Goal: Task Accomplishment & Management: Manage account settings

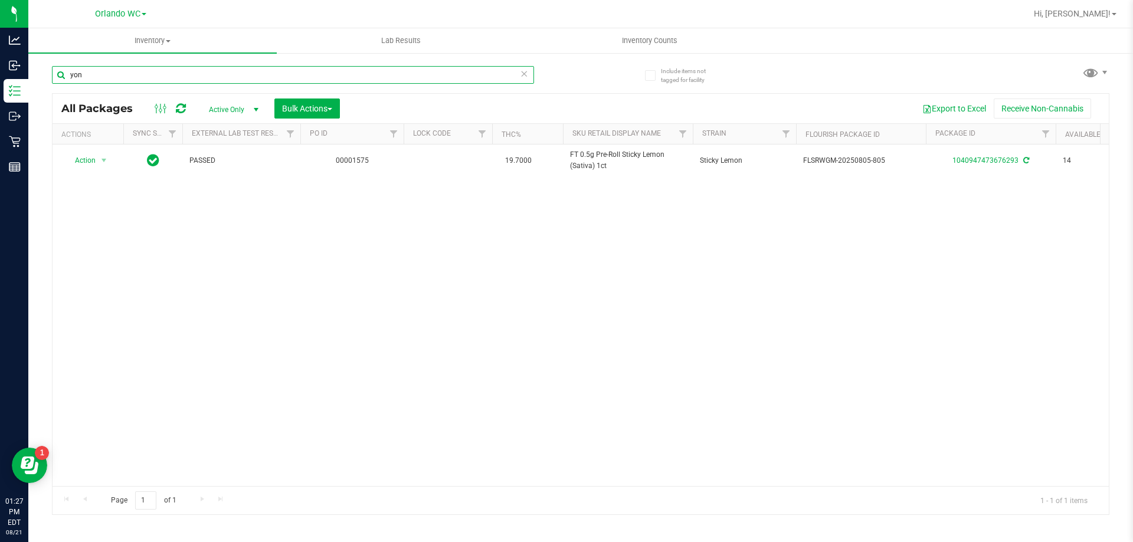
click at [130, 77] on input "yon" at bounding box center [293, 75] width 482 height 18
click at [130, 76] on input "yon" at bounding box center [293, 75] width 482 height 18
paste input "T 0.5g Pre-Roll Don's Trophy (Hybrid) 5ct"
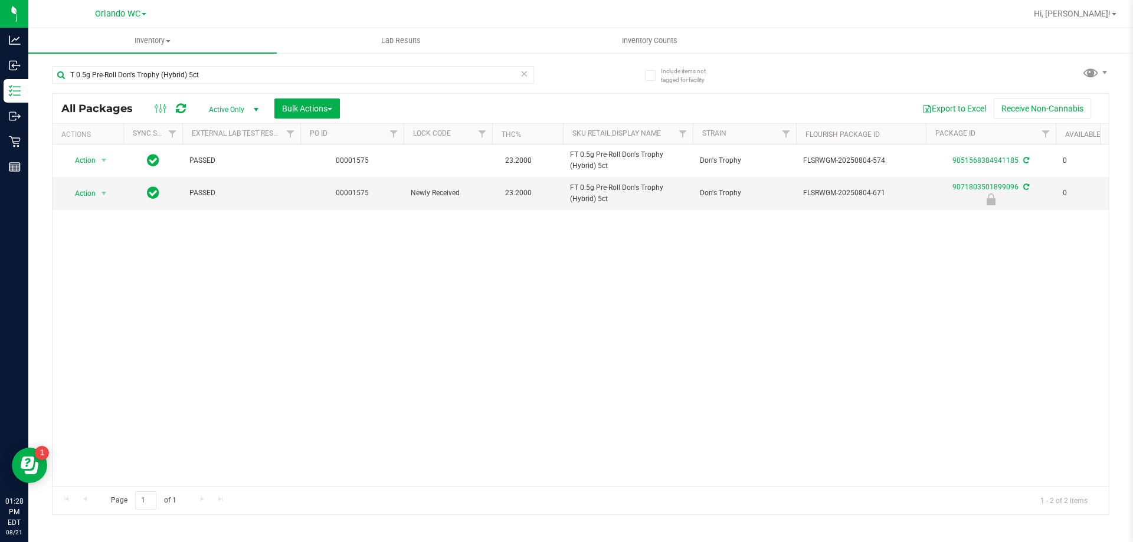
click at [450, 304] on div "Action Action Adjust qty Create package Edit attributes Global inventory Locate…" at bounding box center [581, 316] width 1056 height 342
click at [105, 71] on input "T 0.5g Pre-Roll Don's Trophy (Hybrid) 5ct" at bounding box center [293, 75] width 482 height 18
paste input "FT 3.5g Cannabis Flower PB & Smelly (Hybrid)"
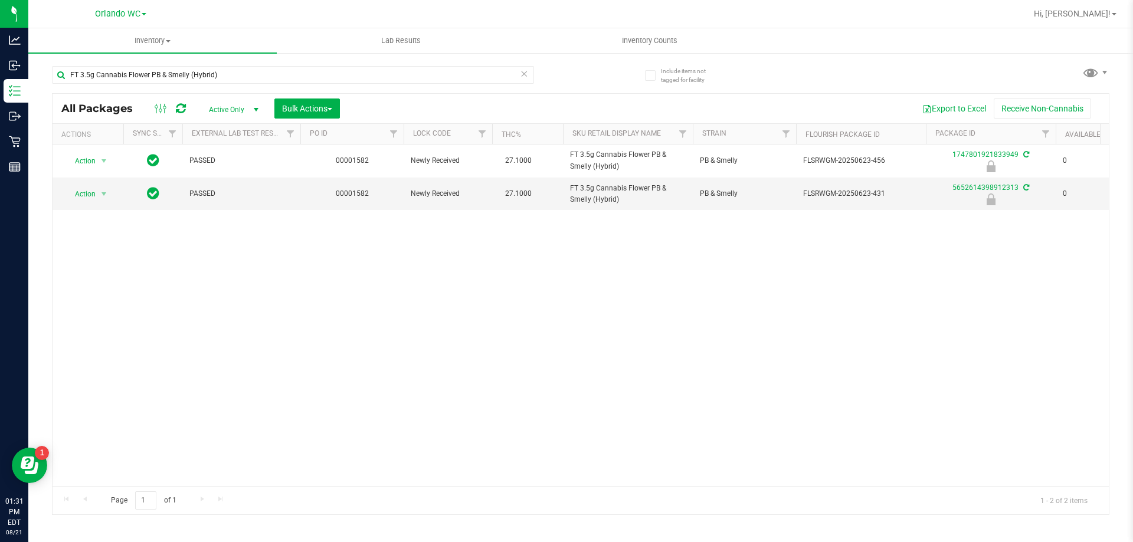
drag, startPoint x: 471, startPoint y: 345, endPoint x: 262, endPoint y: 127, distance: 302.1
click at [471, 345] on div "Action Action Edit attributes Global inventory Locate package Package audit log…" at bounding box center [581, 316] width 1056 height 342
click at [154, 75] on input "FT 3.5g Cannabis Flower PB & Smelly (Hybrid)" at bounding box center [293, 75] width 482 height 18
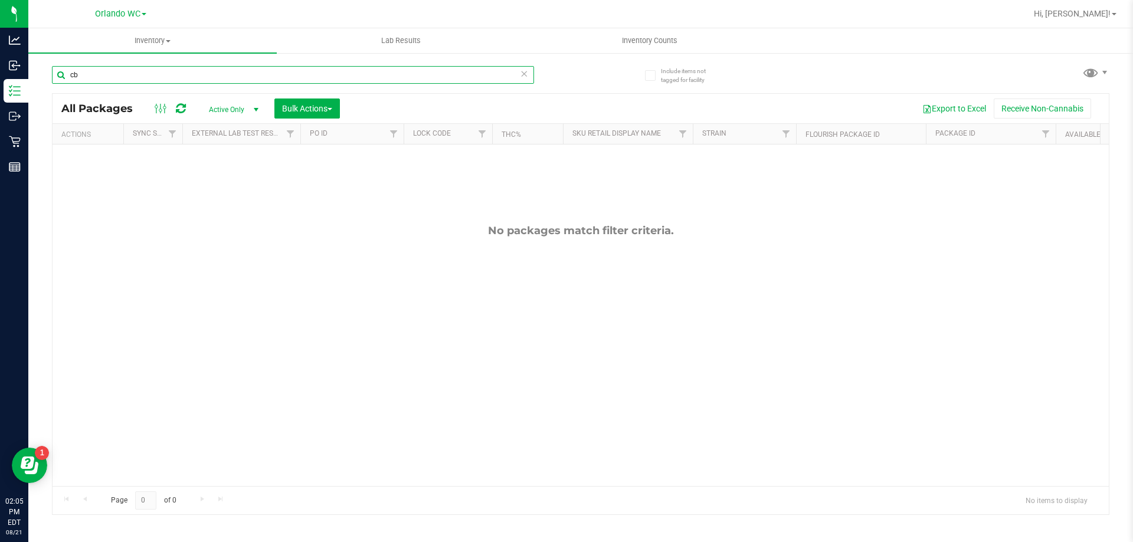
type input "c"
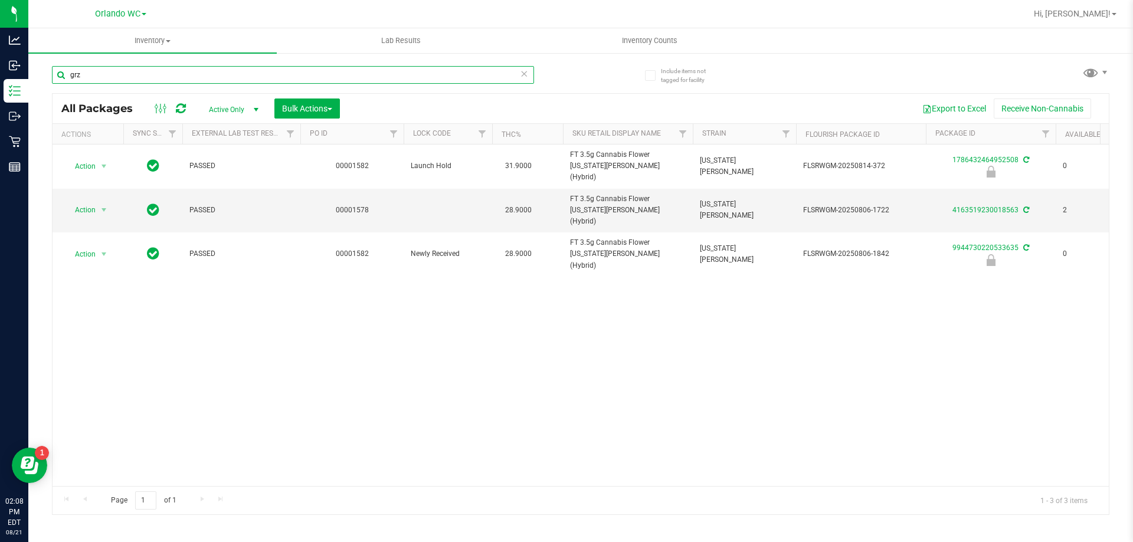
type input "grz"
click at [920, 414] on div "Action Action Edit attributes Global inventory Locate package Package audit log…" at bounding box center [581, 316] width 1056 height 342
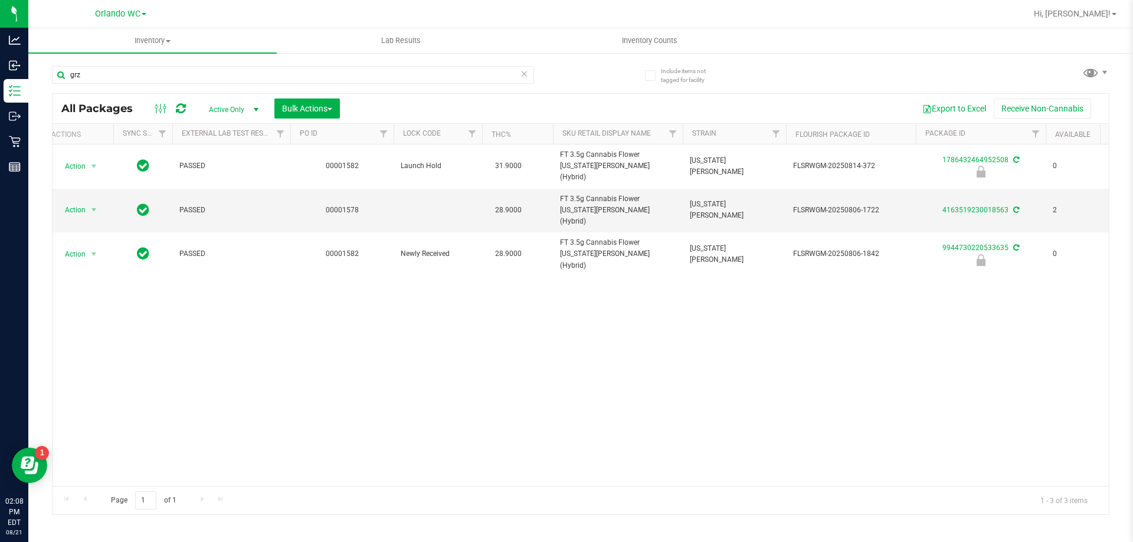
scroll to position [0, 18]
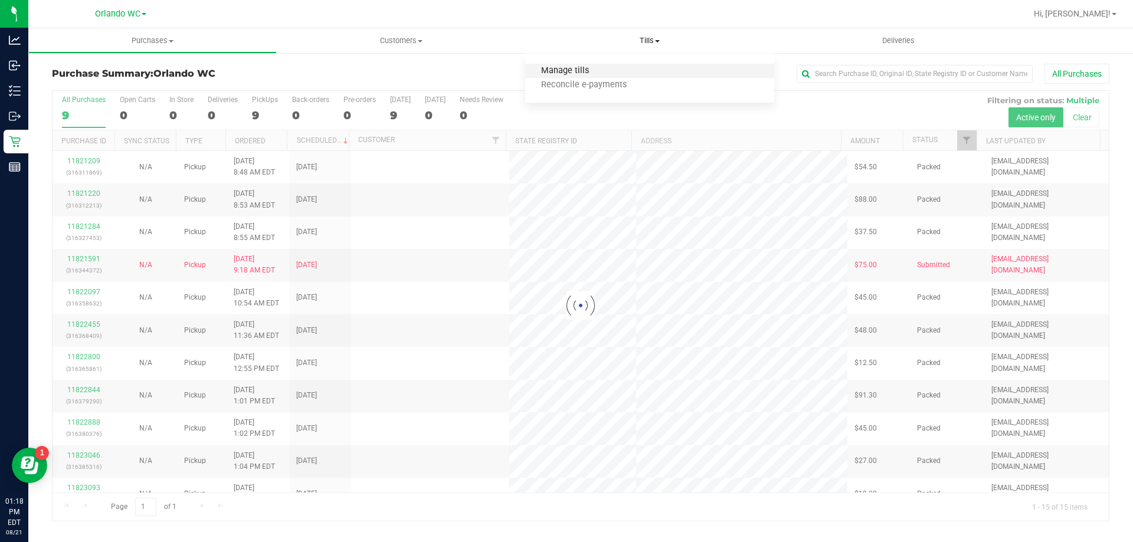
click at [594, 68] on span "Manage tills" at bounding box center [565, 71] width 80 height 10
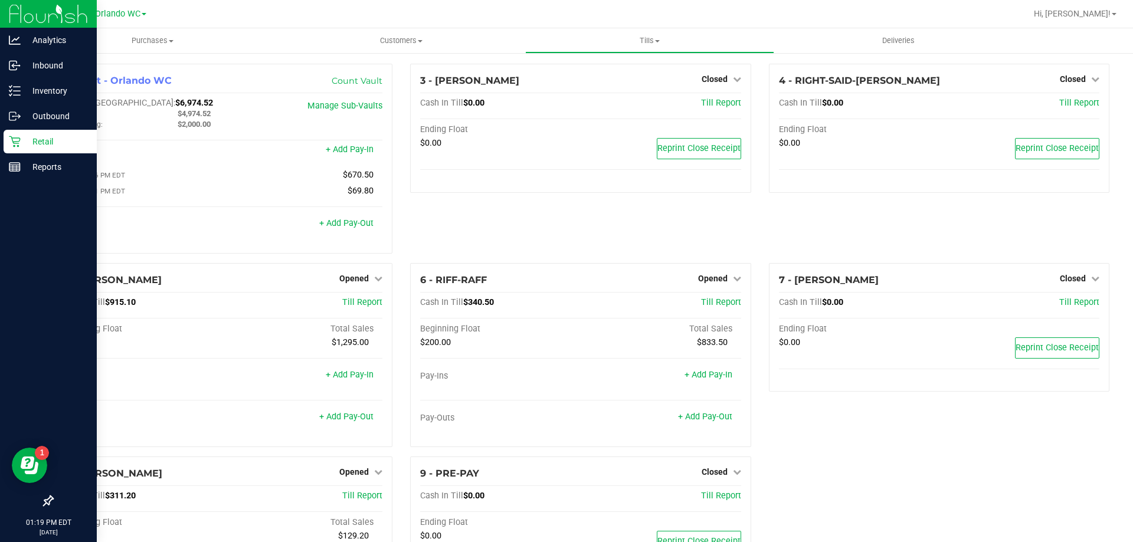
click at [21, 136] on p "Retail" at bounding box center [56, 142] width 71 height 14
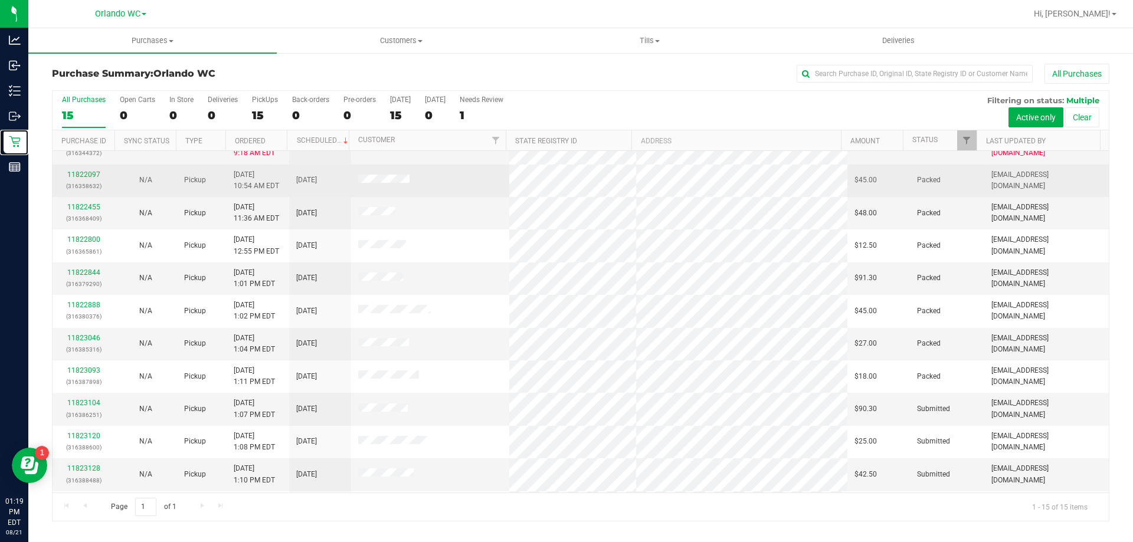
scroll to position [148, 0]
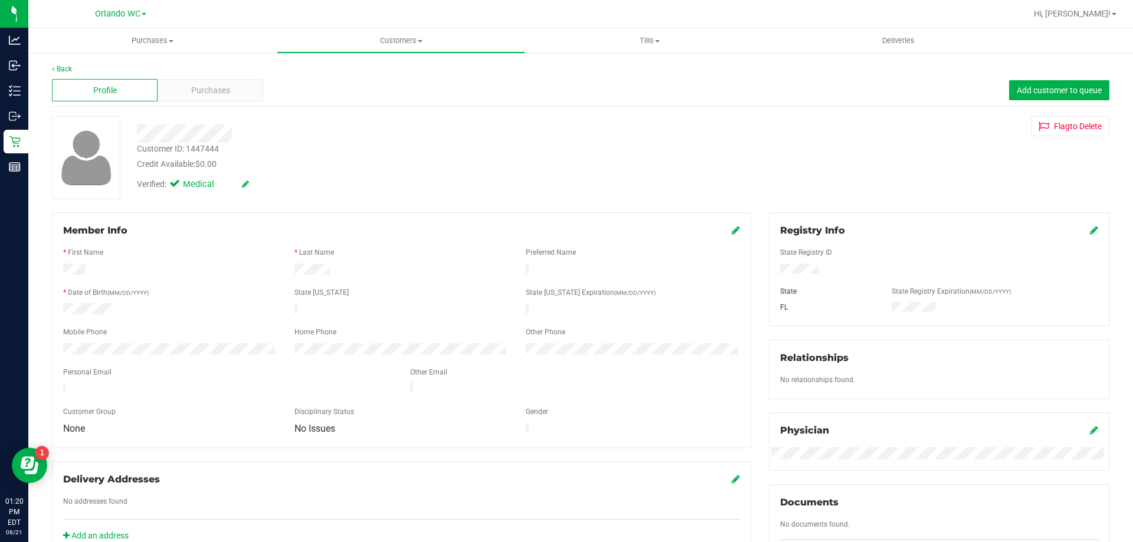
click at [137, 134] on div at bounding box center [397, 133] width 538 height 18
click at [188, 99] on div "Purchases" at bounding box center [211, 90] width 106 height 22
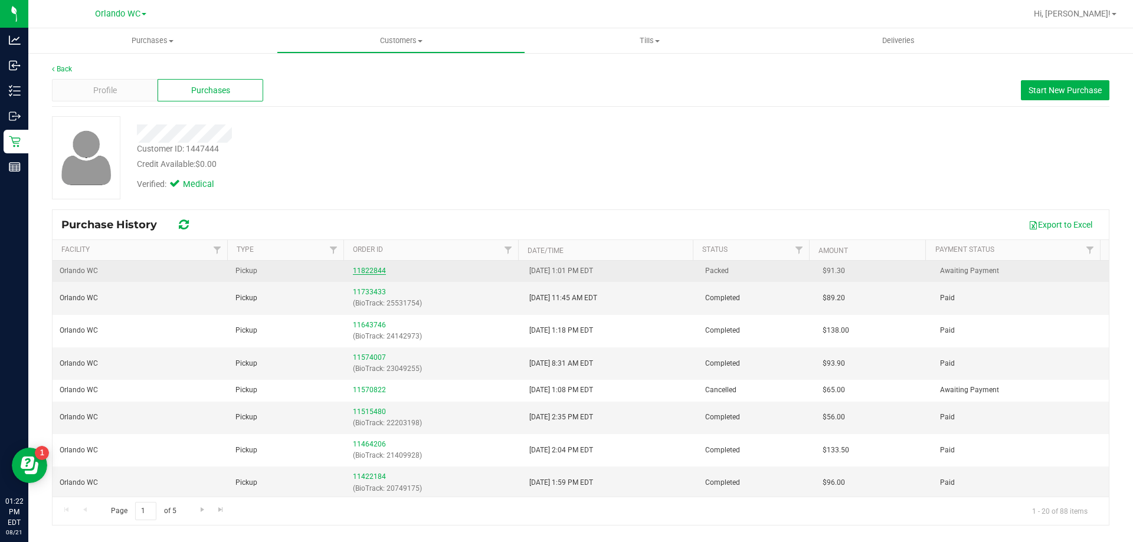
click at [353, 269] on link "11822844" at bounding box center [369, 271] width 33 height 8
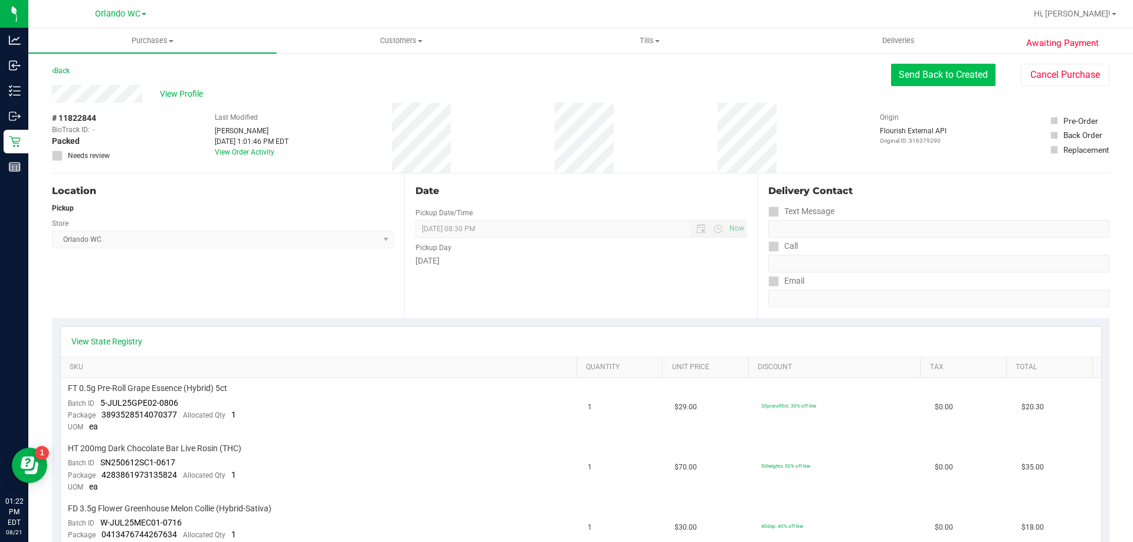
click at [940, 73] on button "Send Back to Created" at bounding box center [943, 75] width 104 height 22
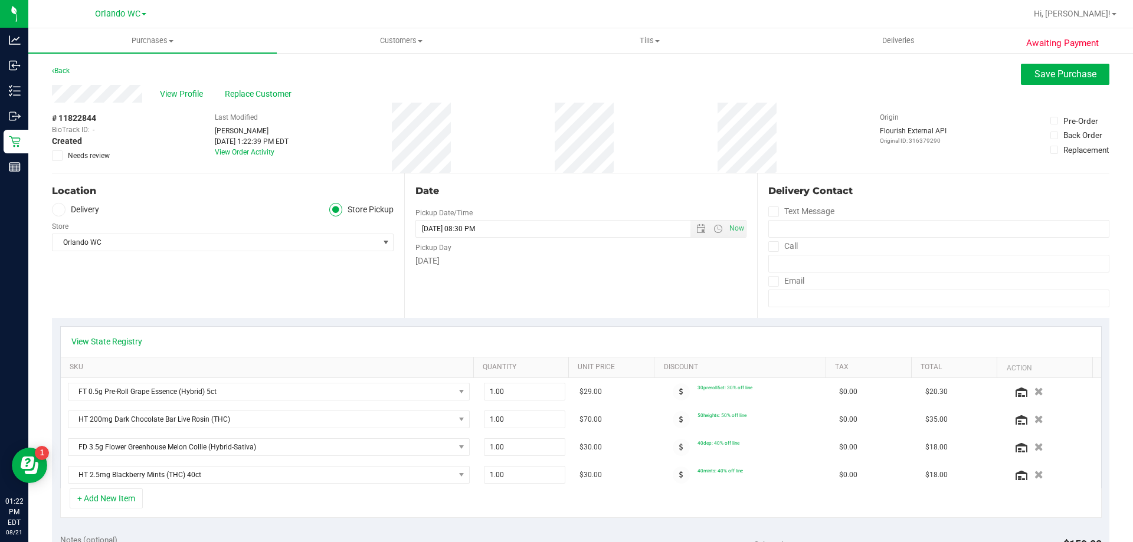
click at [69, 156] on span "Needs review" at bounding box center [89, 155] width 42 height 11
click at [0, 0] on input "Needs review" at bounding box center [0, 0] width 0 height 0
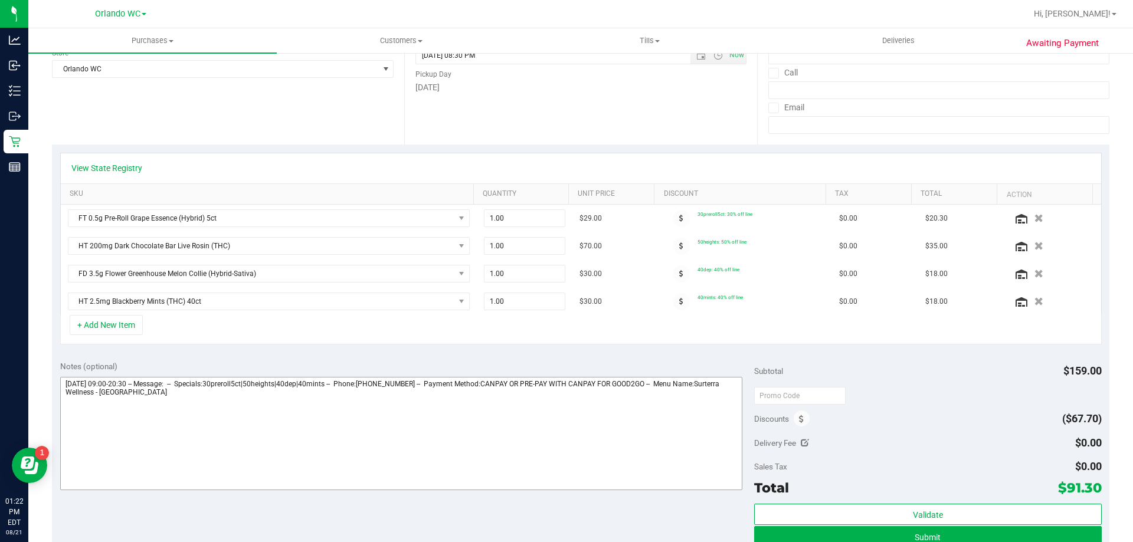
scroll to position [177, 0]
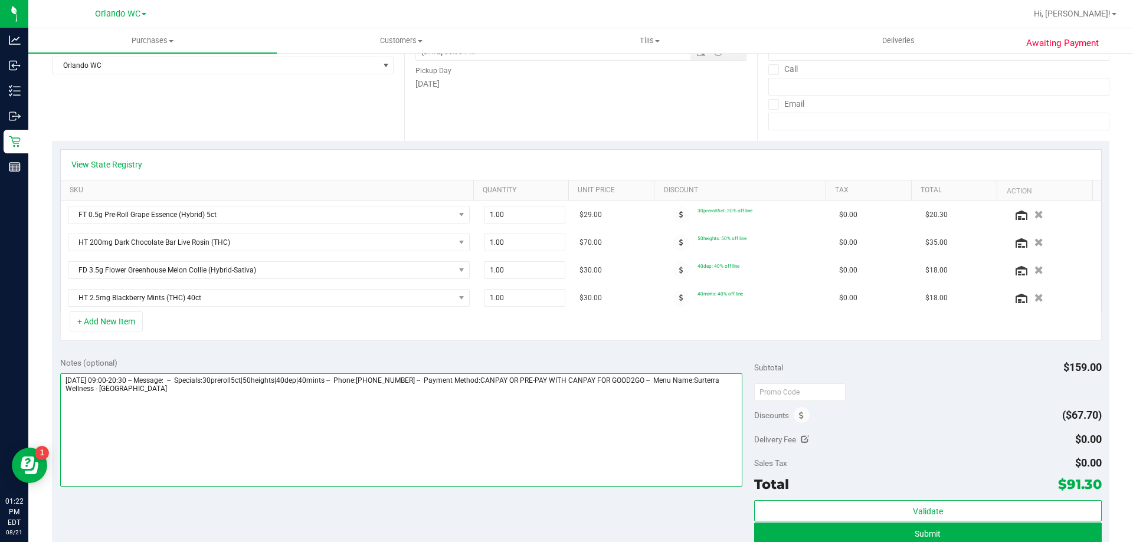
click at [386, 404] on textarea at bounding box center [401, 429] width 683 height 113
click at [230, 406] on textarea at bounding box center [401, 429] width 683 height 113
paste textarea "UJEVE9UTE0I9"
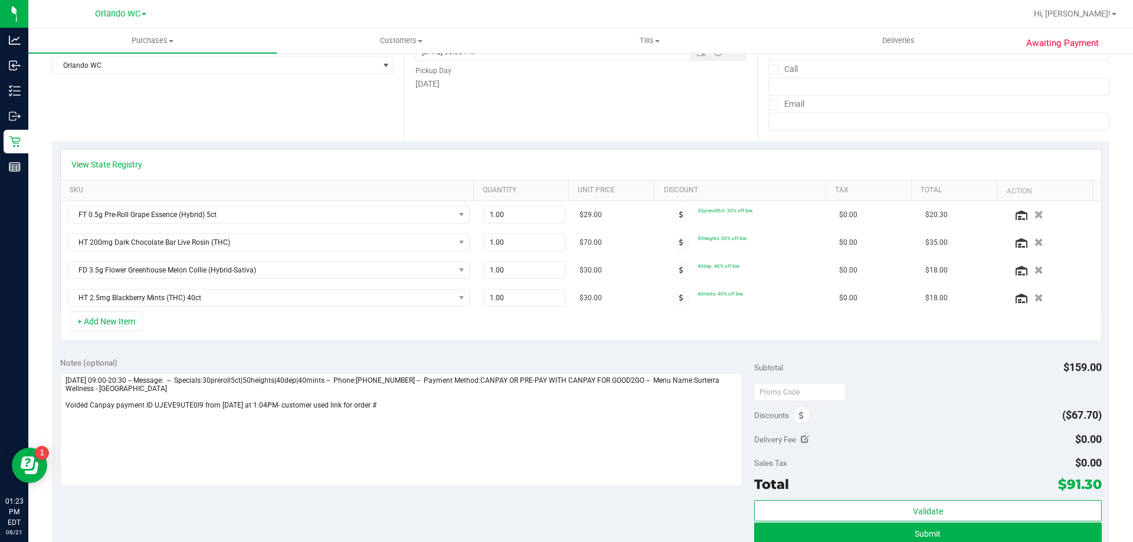
click at [312, 103] on div "Location Delivery Store Pickup Store [GEOGRAPHIC_DATA] WC Select Store [PERSON_…" at bounding box center [228, 68] width 352 height 145
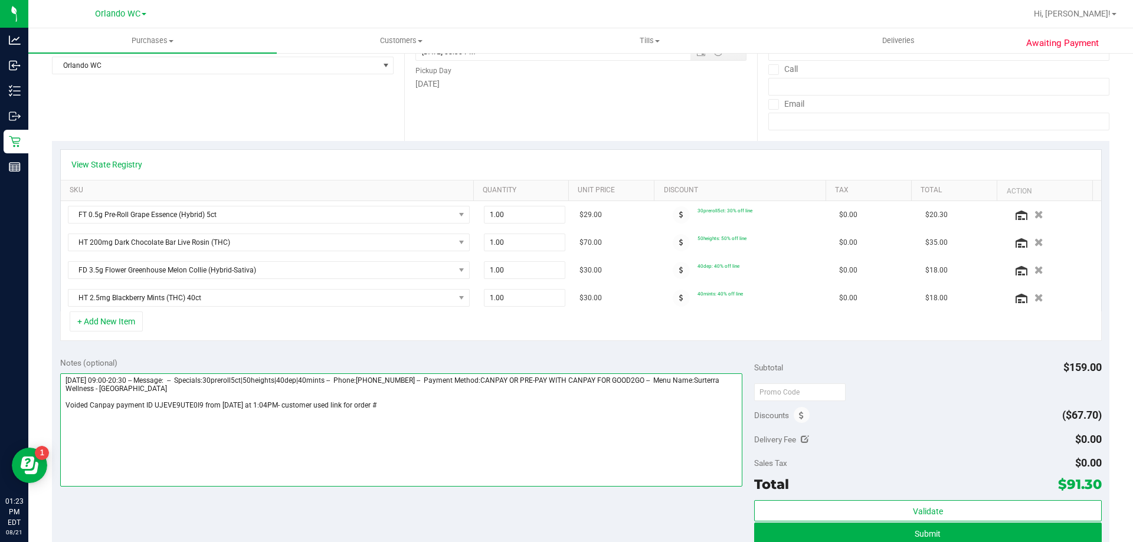
click at [384, 402] on textarea at bounding box center [401, 429] width 683 height 113
paste textarea "11733433"
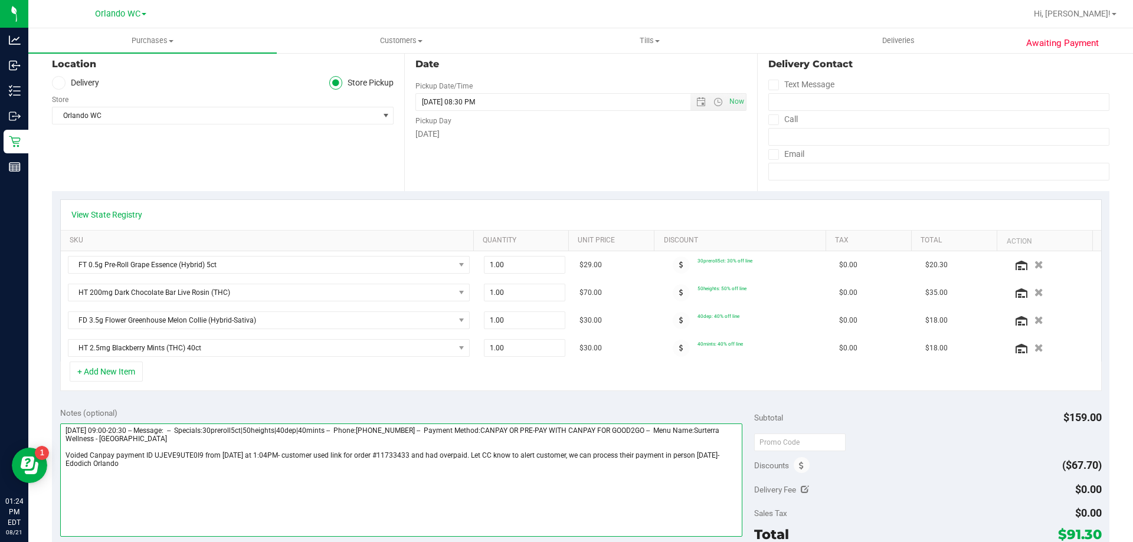
scroll to position [295, 0]
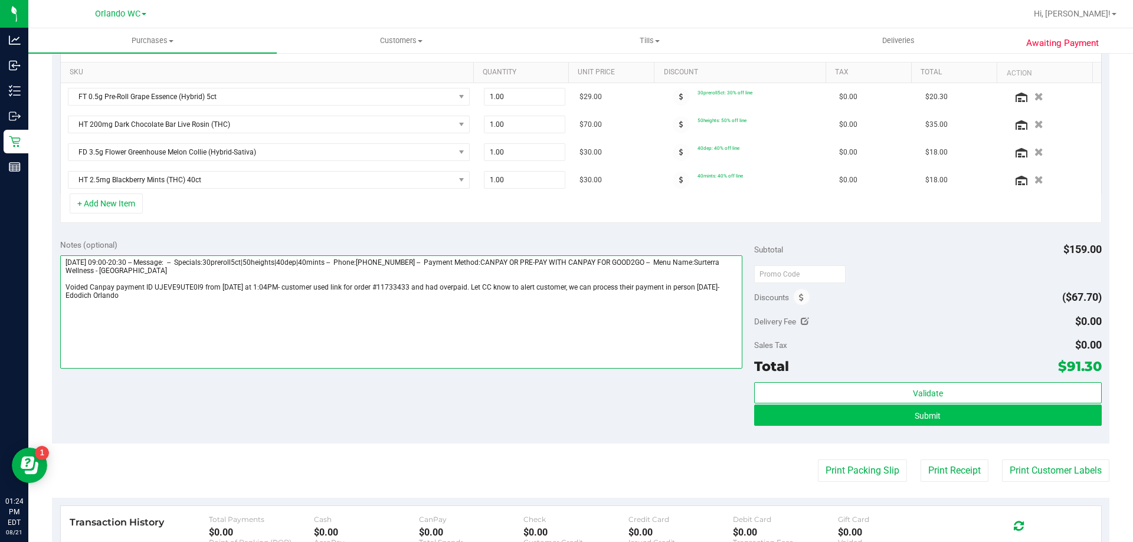
type textarea "[DATE] 09:00-20:30 -- Message: -- Specials:30preroll5ct|50heights|40dep|40mints…"
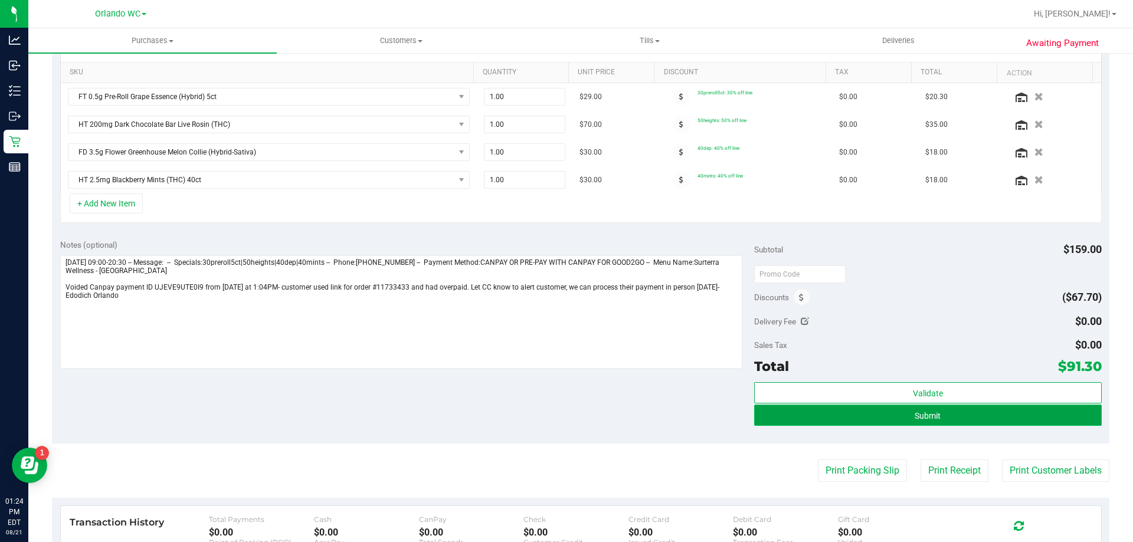
click at [947, 413] on button "Submit" at bounding box center [927, 415] width 347 height 21
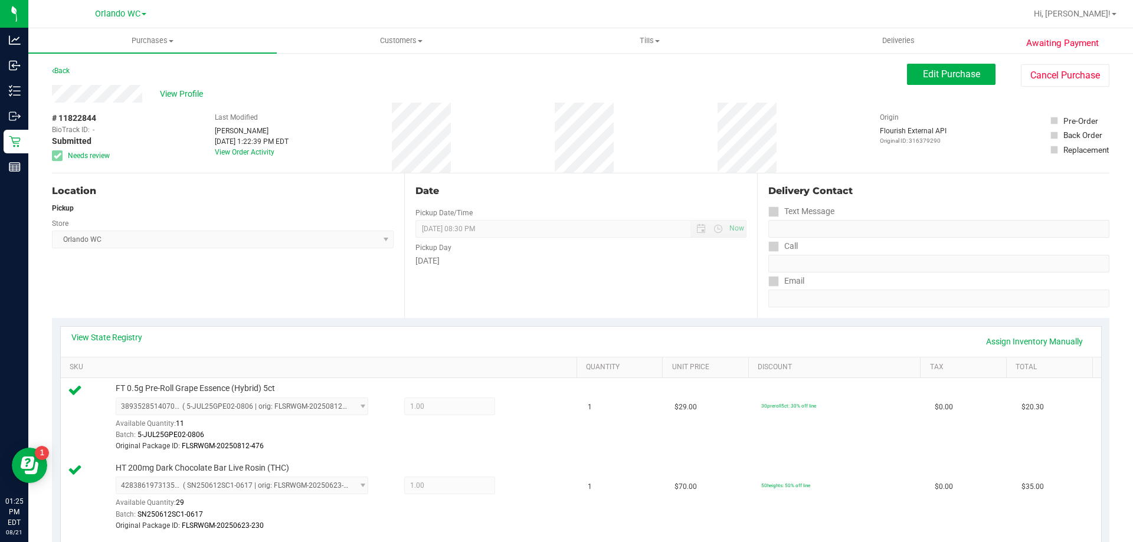
click at [73, 112] on div "# 11822844 BioTrack ID: - Submitted Needs review" at bounding box center [81, 138] width 59 height 70
click at [71, 113] on span "# 11822844" at bounding box center [74, 118] width 44 height 12
copy span "11822844"
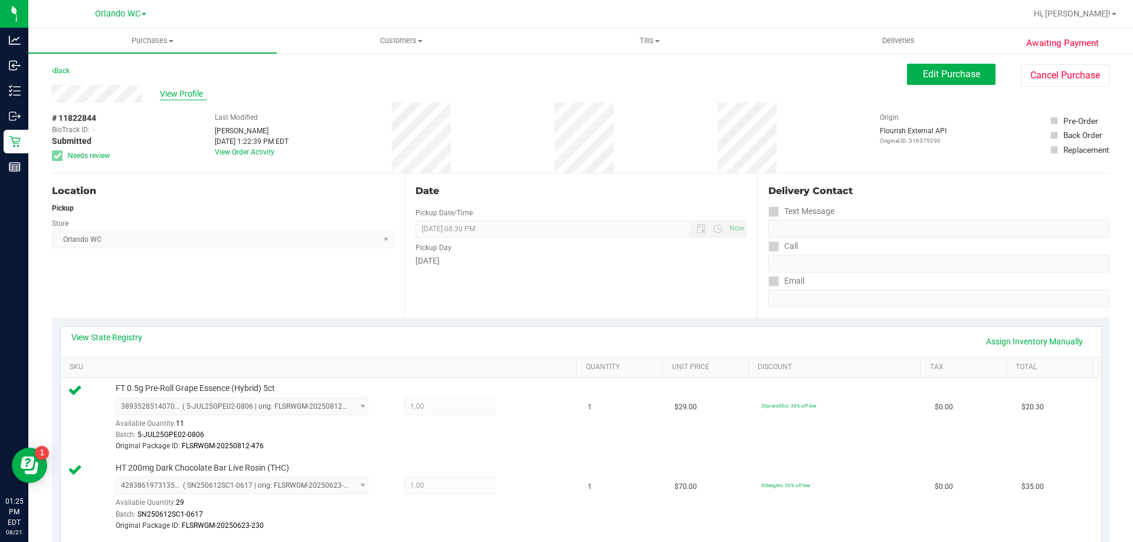
click at [174, 92] on span "View Profile" at bounding box center [183, 94] width 47 height 12
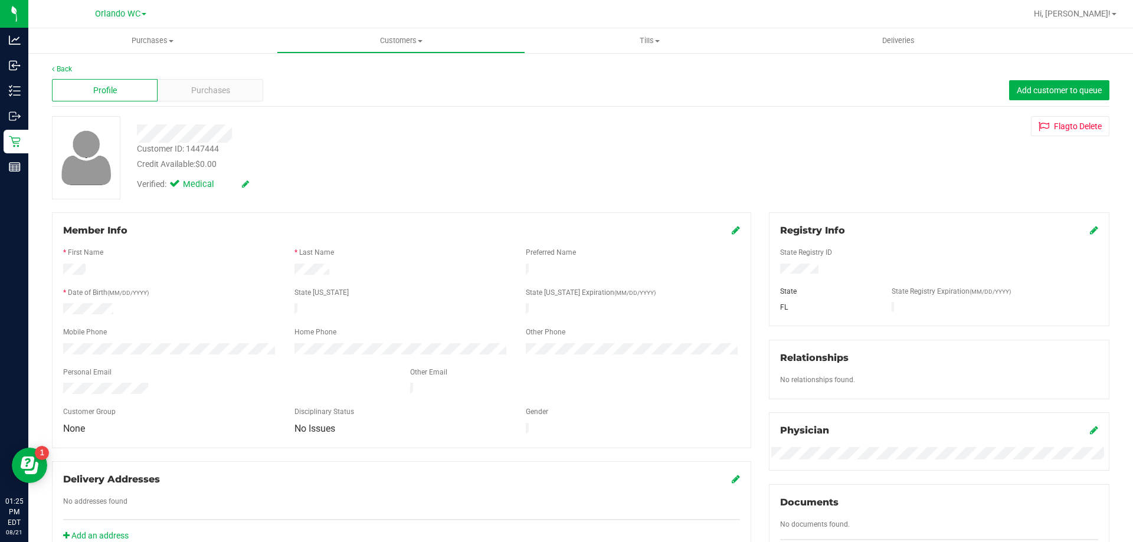
click at [203, 146] on div "Customer ID: 1447444" at bounding box center [178, 149] width 82 height 12
copy div "1447444"
click at [204, 97] on div "Purchases" at bounding box center [211, 90] width 106 height 22
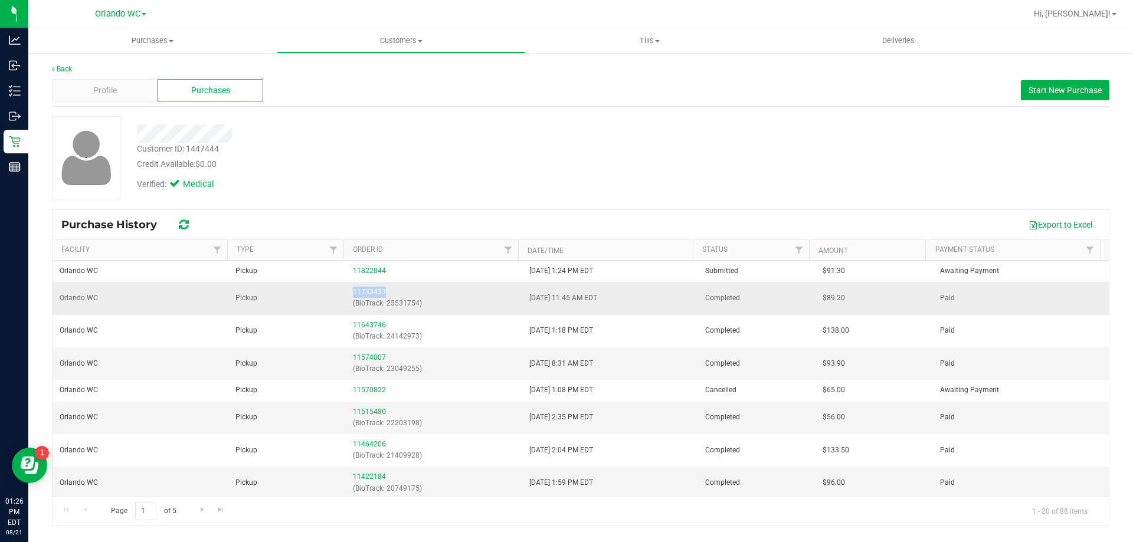
drag, startPoint x: 390, startPoint y: 293, endPoint x: 310, endPoint y: 293, distance: 79.7
click at [310, 293] on tr "Orlando WC Pickup 11733433 (BioTrack: 25531754) [DATE] 11:45 AM EDT Completed $…" at bounding box center [581, 298] width 1056 height 32
copy tr "11733433"
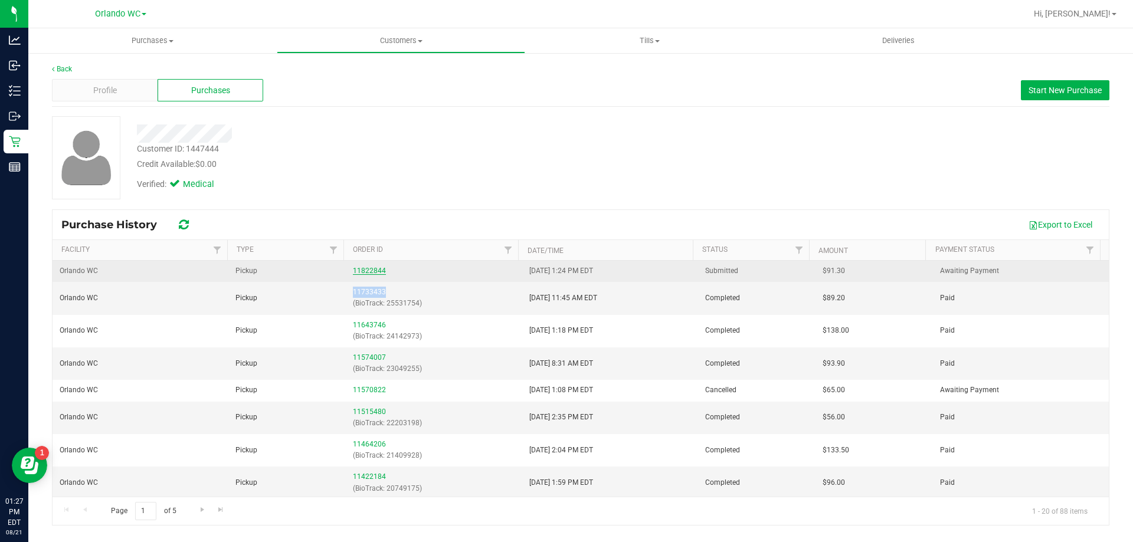
click at [366, 270] on link "11822844" at bounding box center [369, 271] width 33 height 8
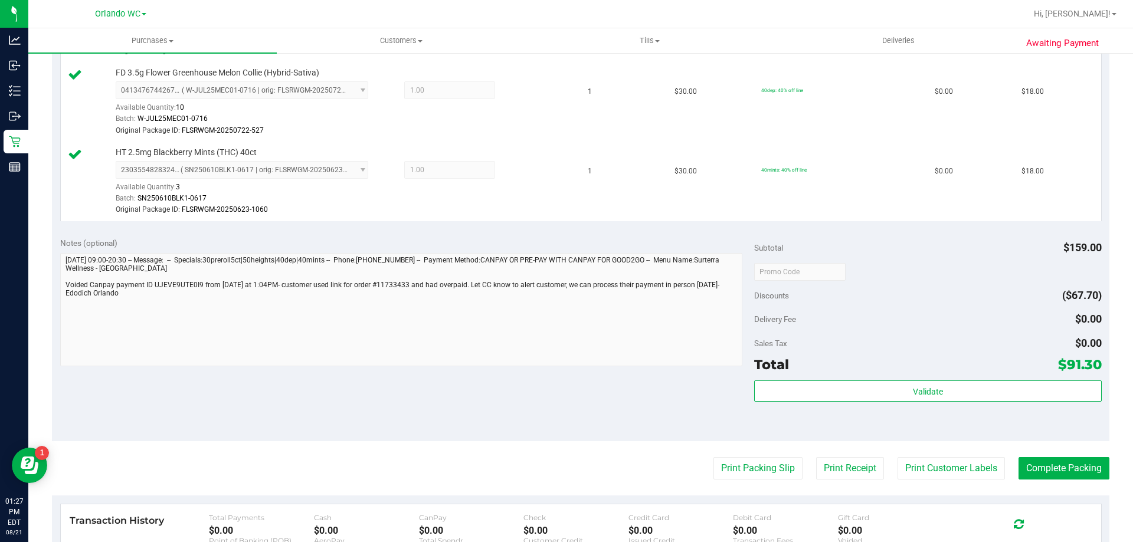
scroll to position [649, 0]
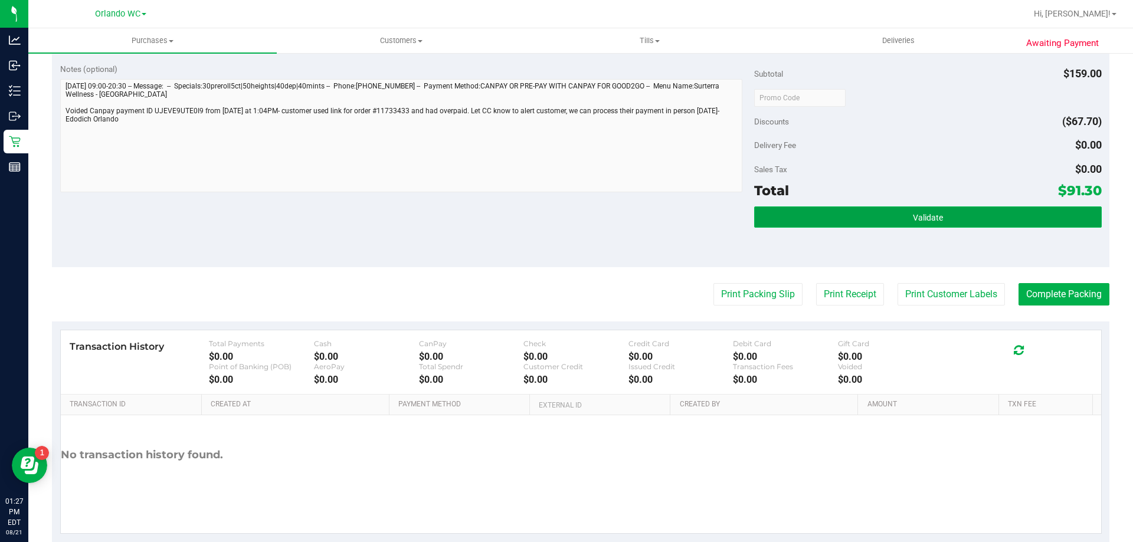
click at [1052, 221] on button "Validate" at bounding box center [927, 217] width 347 height 21
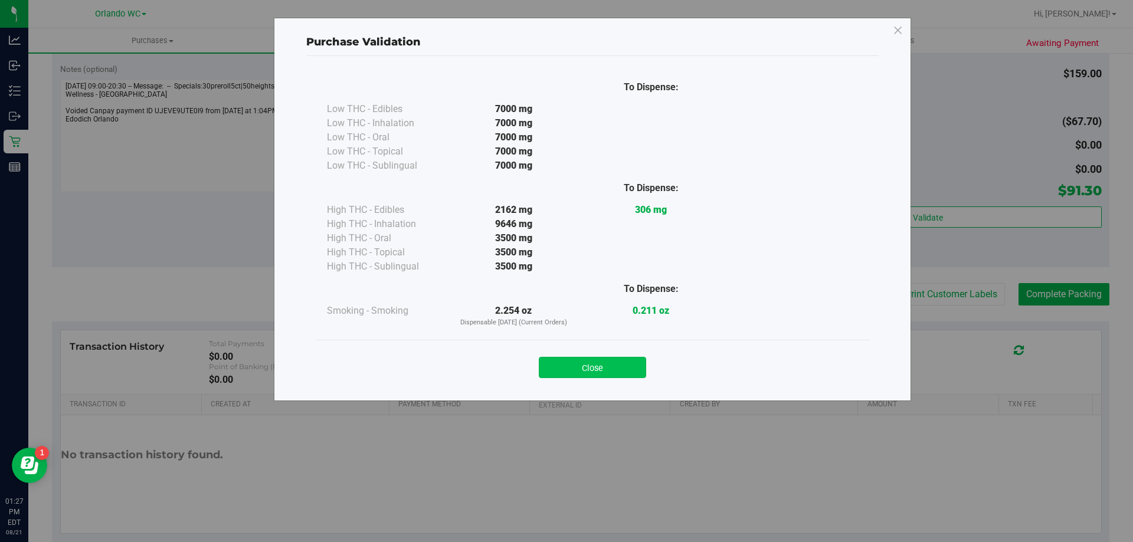
click at [617, 376] on button "Close" at bounding box center [592, 367] width 107 height 21
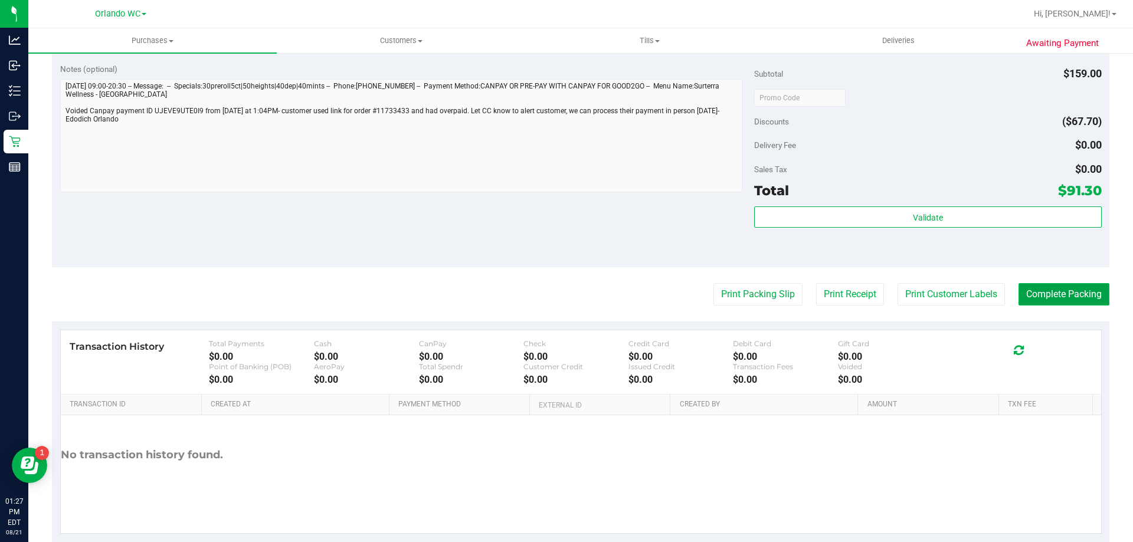
click at [1036, 299] on button "Complete Packing" at bounding box center [1063, 294] width 91 height 22
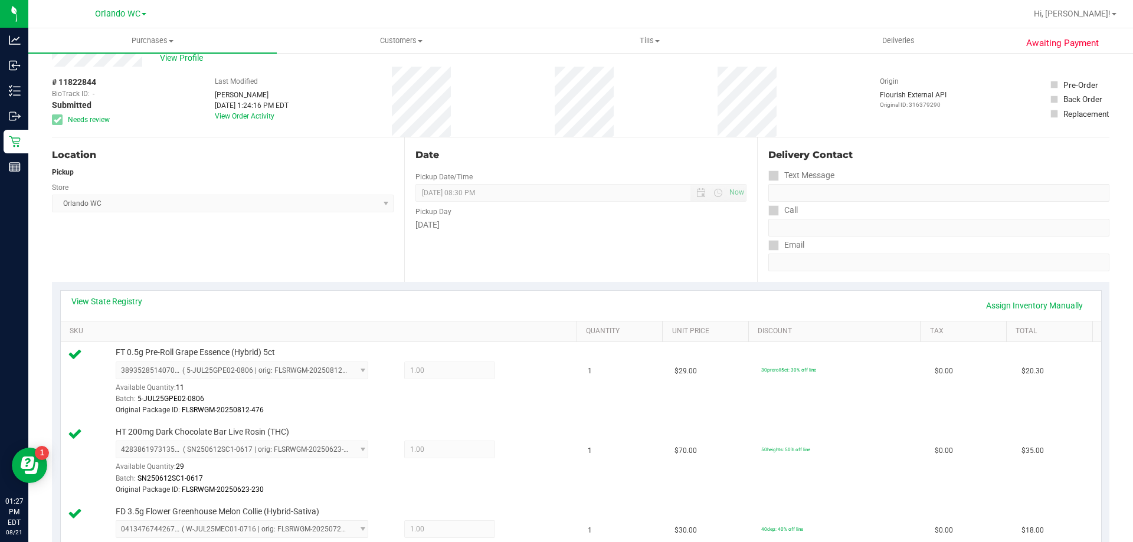
scroll to position [0, 0]
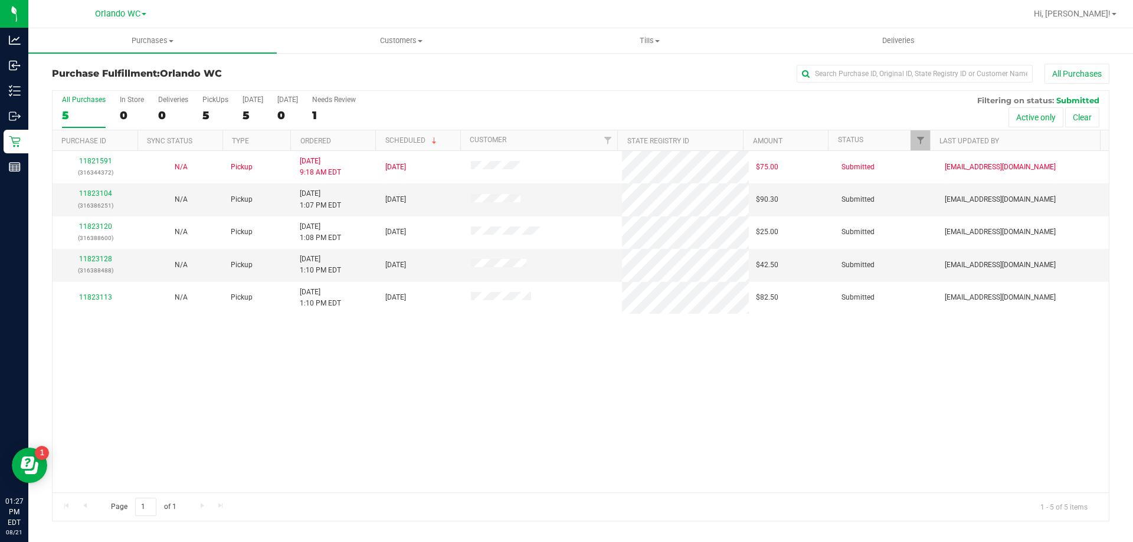
click at [303, 359] on div "11821591 (316344372) N/A Pickup [DATE] 9:18 AM EDT 8/21/2025 $75.00 Submitted […" at bounding box center [581, 322] width 1056 height 342
click at [96, 191] on link "11823104" at bounding box center [95, 193] width 33 height 8
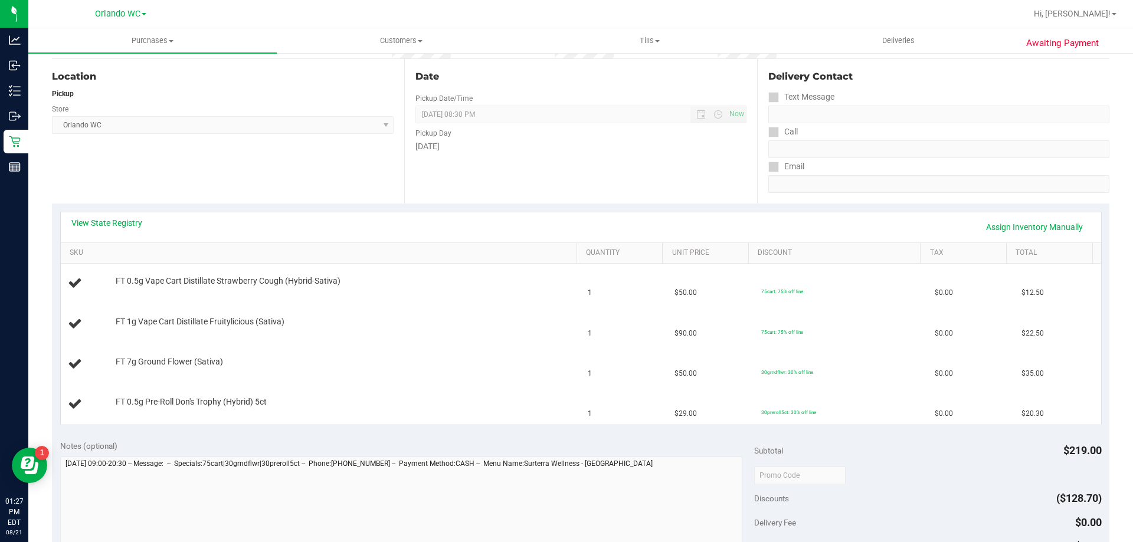
scroll to position [118, 0]
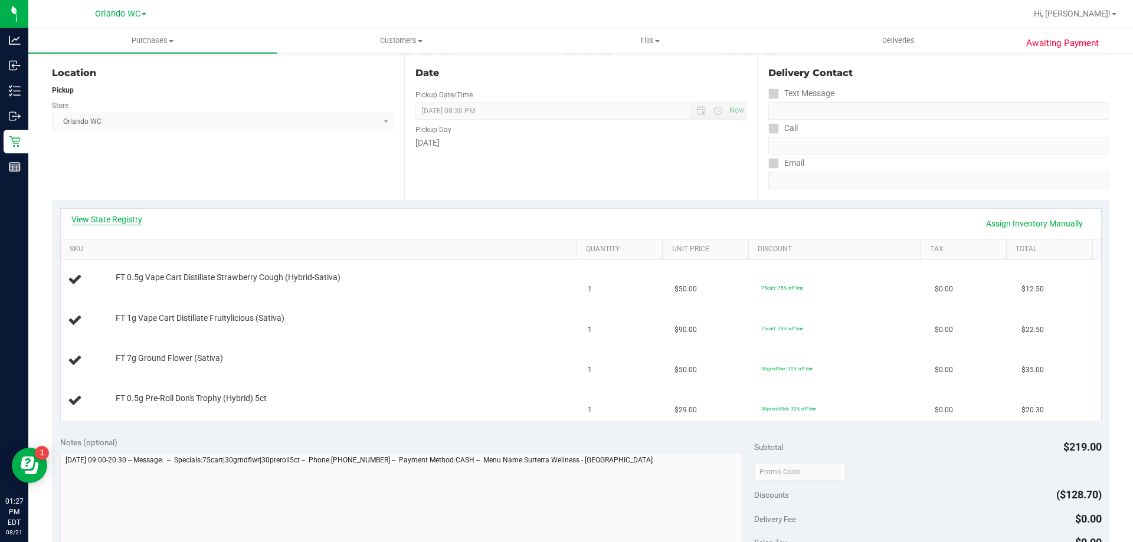
click at [96, 222] on link "View State Registry" at bounding box center [106, 220] width 71 height 12
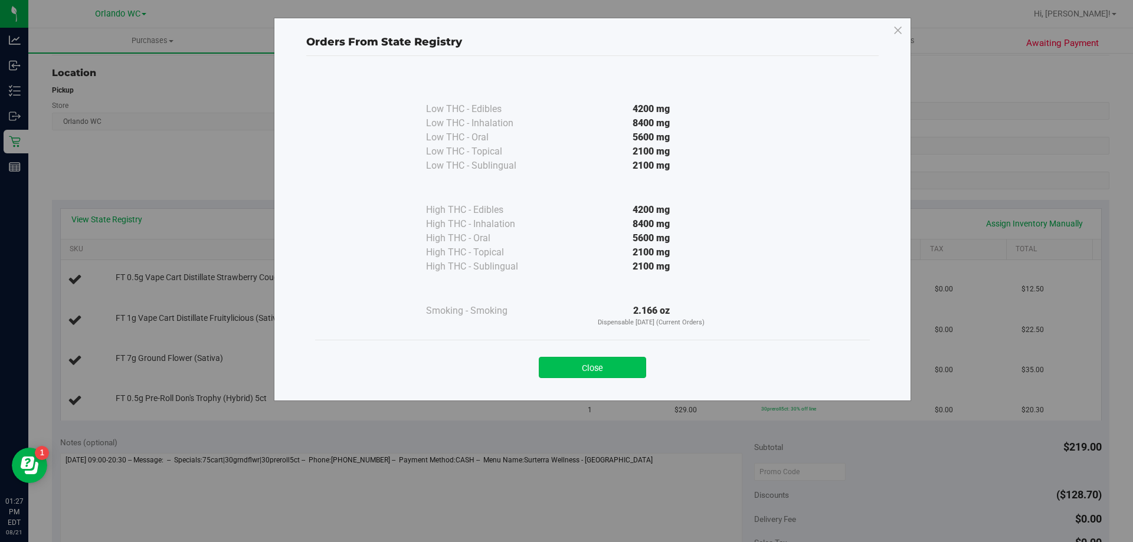
click at [638, 367] on button "Close" at bounding box center [592, 367] width 107 height 21
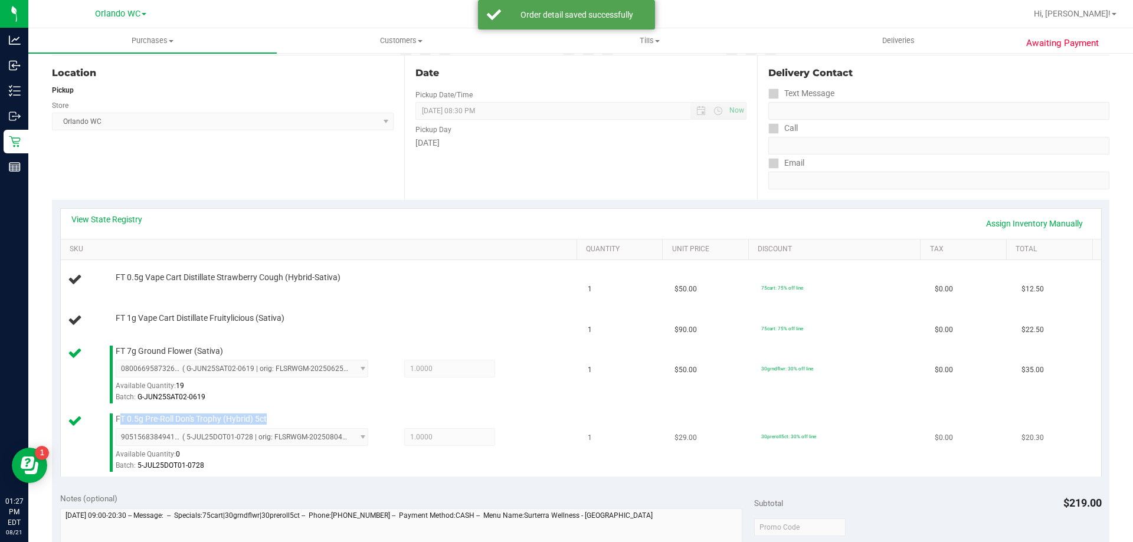
drag, startPoint x: 278, startPoint y: 417, endPoint x: 122, endPoint y: 418, distance: 156.4
click at [122, 418] on div "FT 0.5g Pre-Roll Don's Trophy (Hybrid) 5ct 9051568384941185 ( 5-JUL25DOT01-0728…" at bounding box center [340, 443] width 461 height 58
copy span "T 0.5g Pre-Roll Don's Trophy (Hybrid) 5ct"
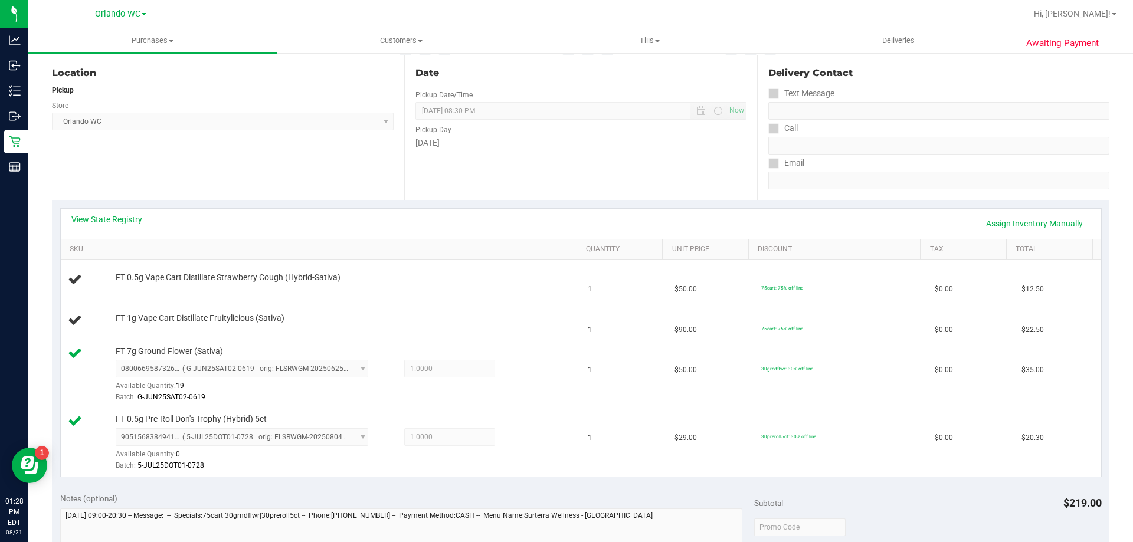
click at [236, 162] on div "Location Pickup Store [GEOGRAPHIC_DATA] WC Select Store [PERSON_NAME][GEOGRAPHI…" at bounding box center [228, 127] width 352 height 145
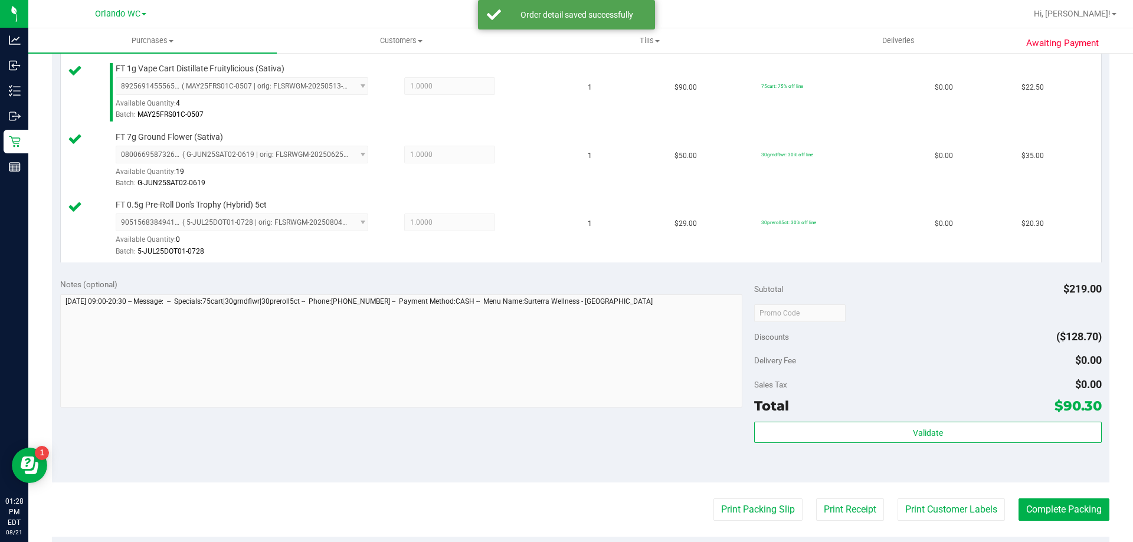
scroll to position [413, 0]
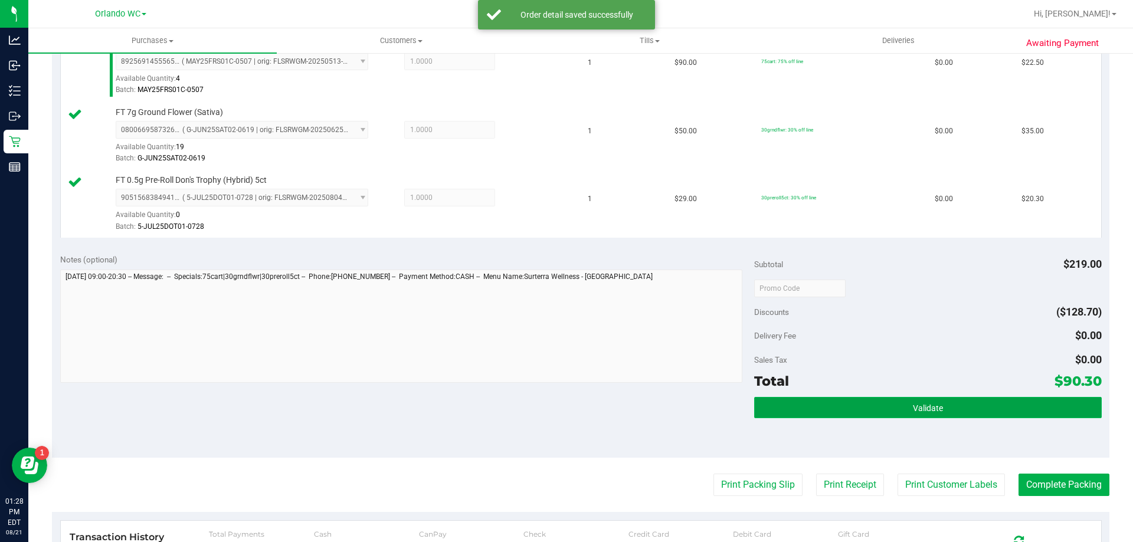
click at [966, 397] on button "Validate" at bounding box center [927, 407] width 347 height 21
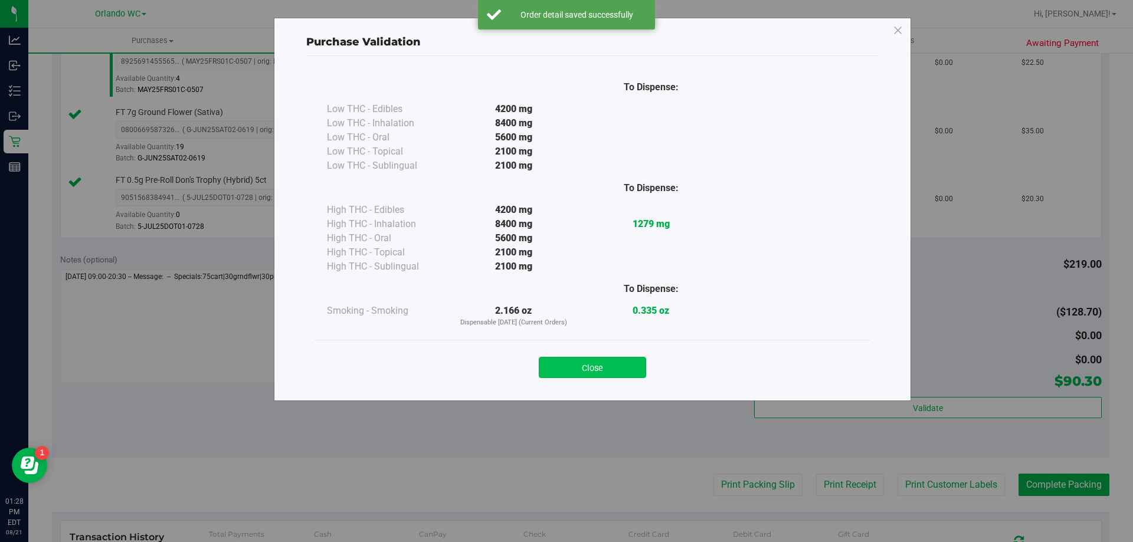
click at [610, 370] on button "Close" at bounding box center [592, 367] width 107 height 21
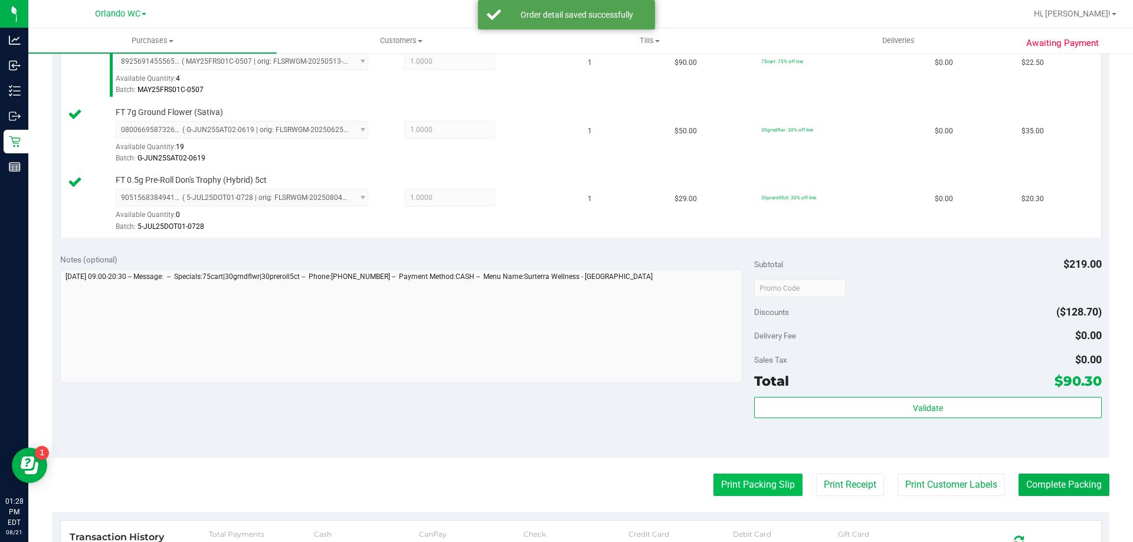
click at [782, 493] on button "Print Packing Slip" at bounding box center [757, 485] width 89 height 22
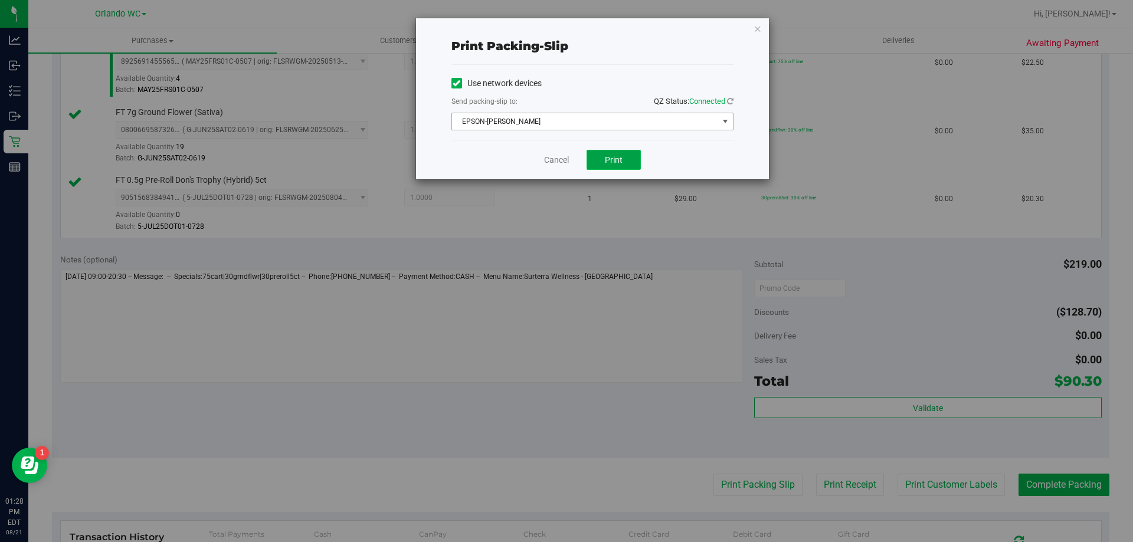
click at [599, 164] on button "Print" at bounding box center [613, 160] width 54 height 20
click at [555, 159] on link "Cancel" at bounding box center [556, 160] width 25 height 12
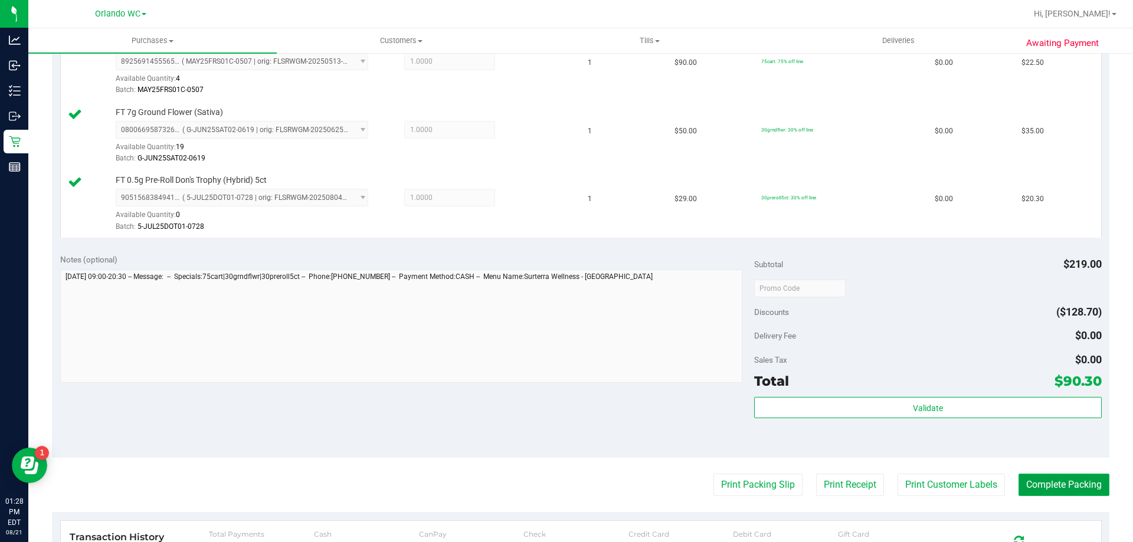
click at [1076, 482] on button "Complete Packing" at bounding box center [1063, 485] width 91 height 22
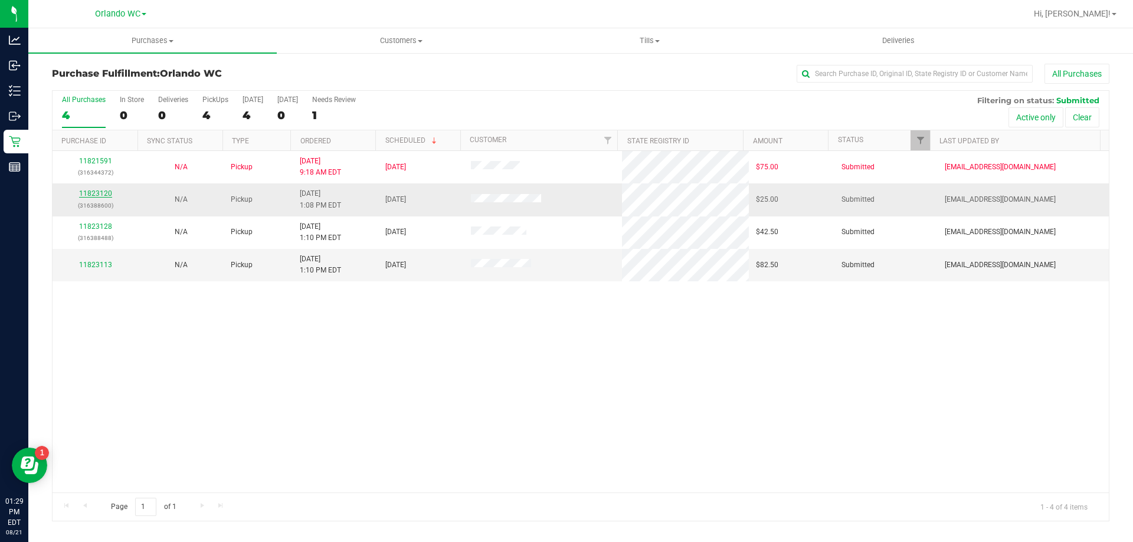
click at [107, 192] on link "11823120" at bounding box center [95, 193] width 33 height 8
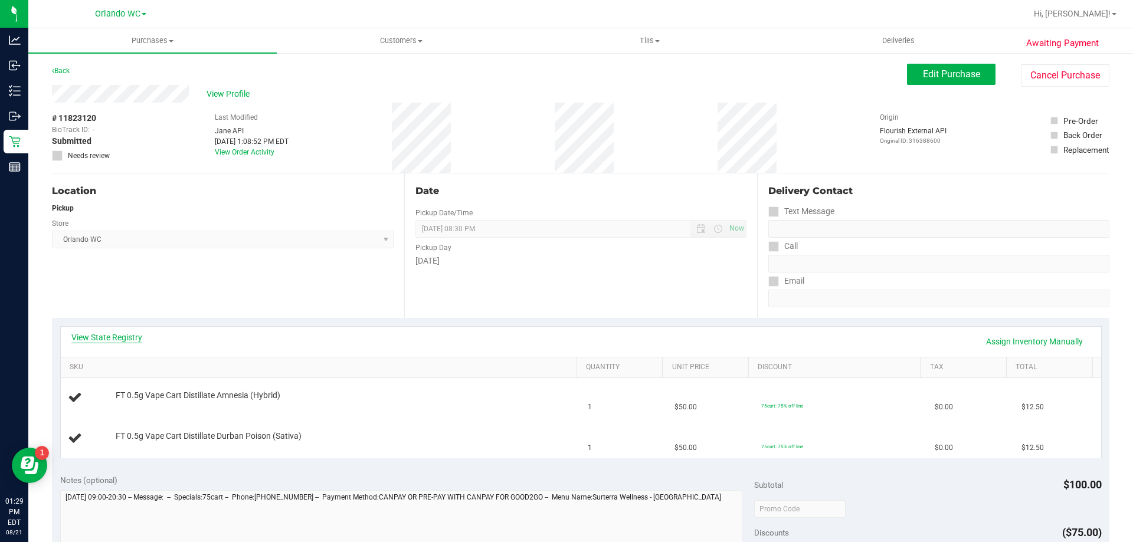
click at [123, 335] on link "View State Registry" at bounding box center [106, 338] width 71 height 12
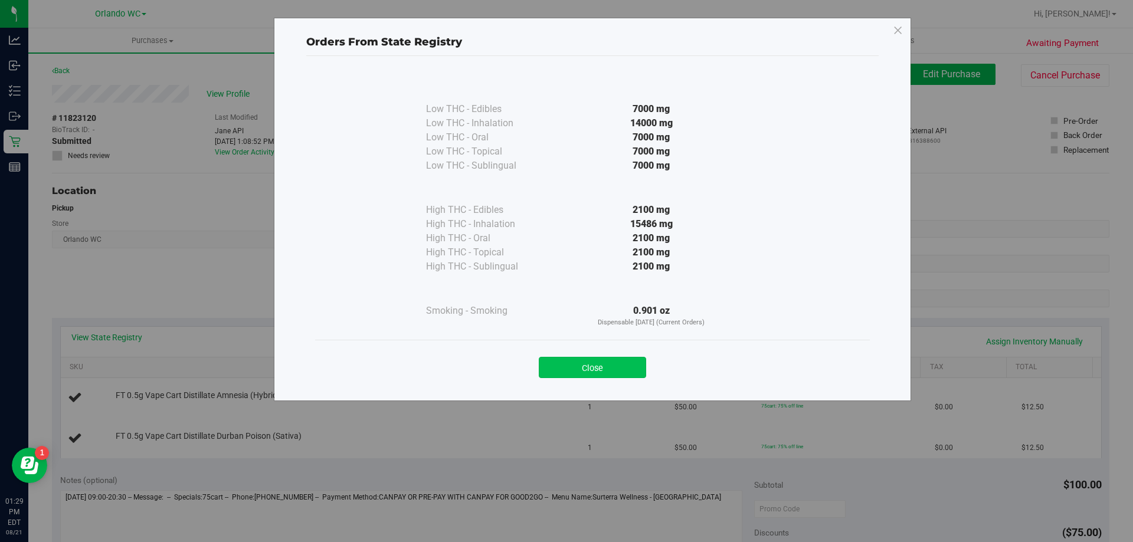
click at [572, 364] on button "Close" at bounding box center [592, 367] width 107 height 21
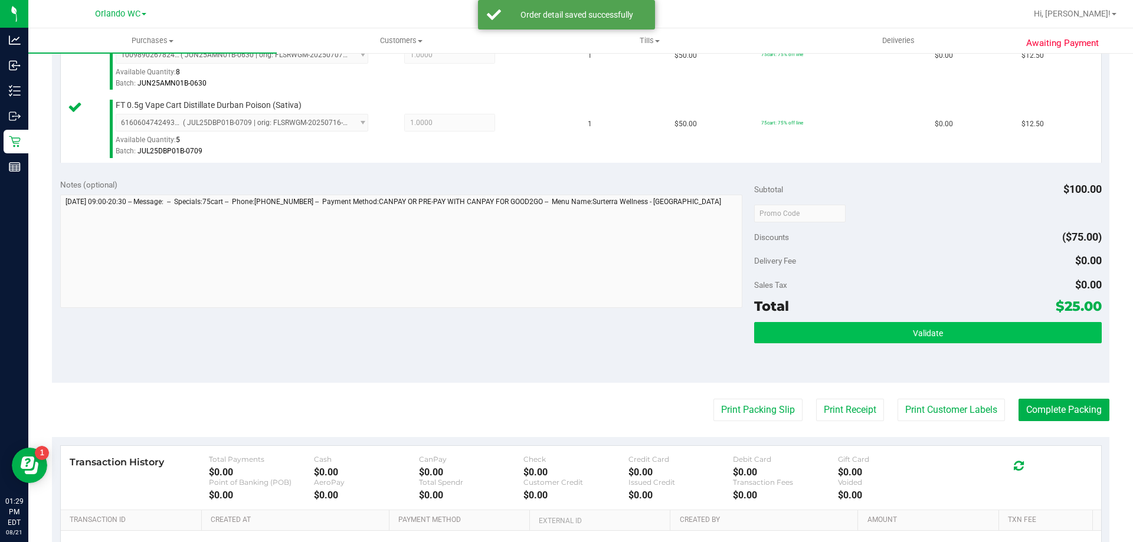
scroll to position [354, 0]
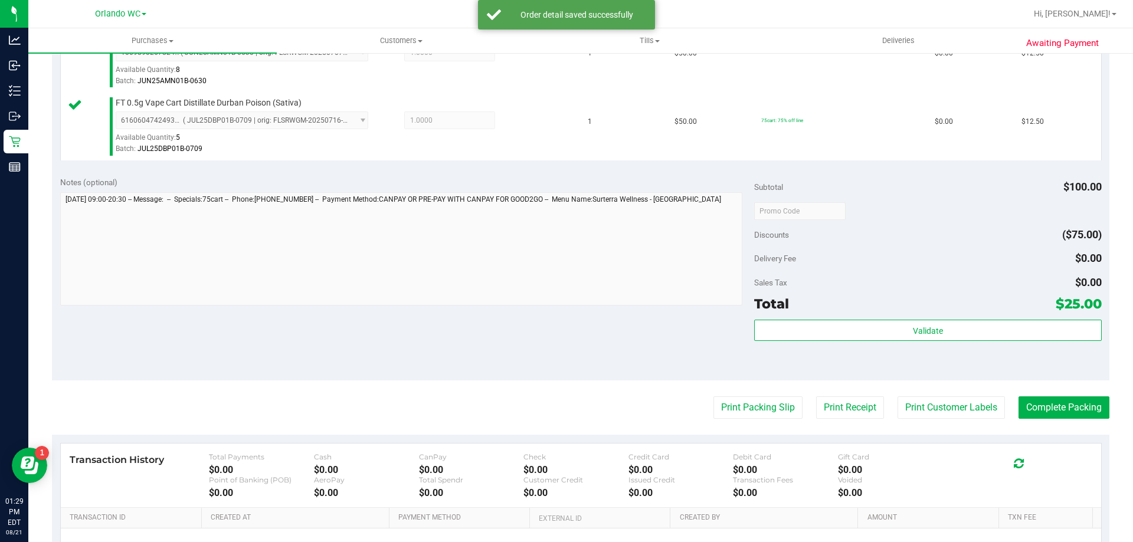
click at [996, 317] on div "Subtotal $100.00 Discounts ($75.00) Delivery Fee $0.00 Sales Tax $0.00 Total $2…" at bounding box center [927, 274] width 347 height 196
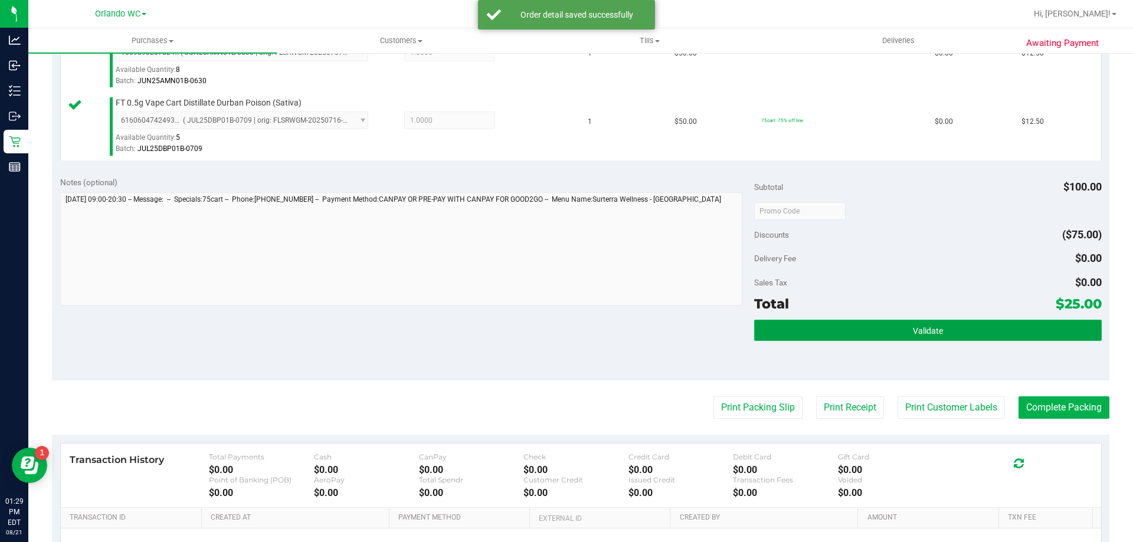
click at [968, 333] on button "Validate" at bounding box center [927, 330] width 347 height 21
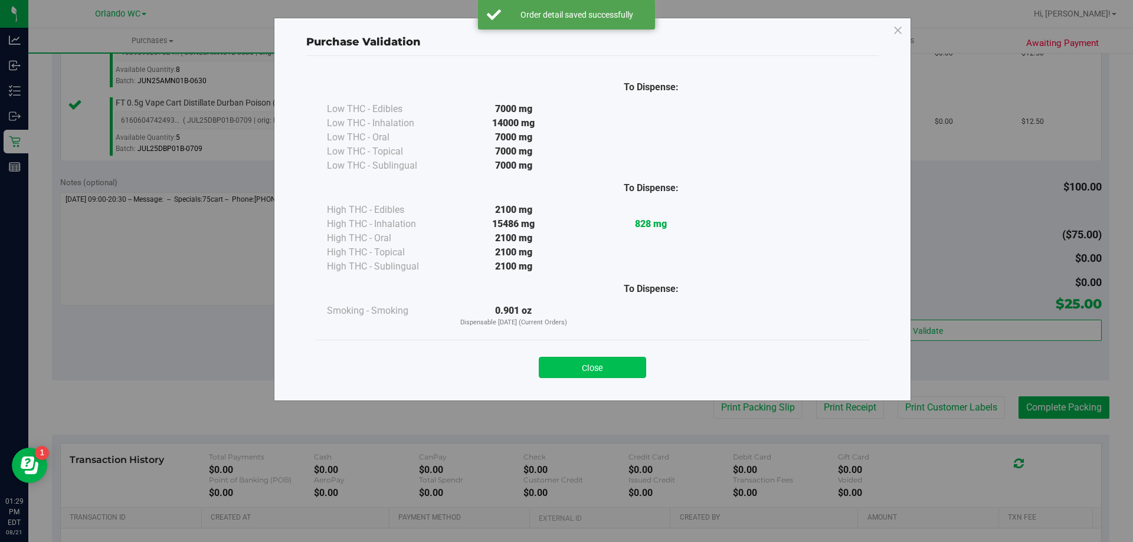
click at [607, 363] on button "Close" at bounding box center [592, 367] width 107 height 21
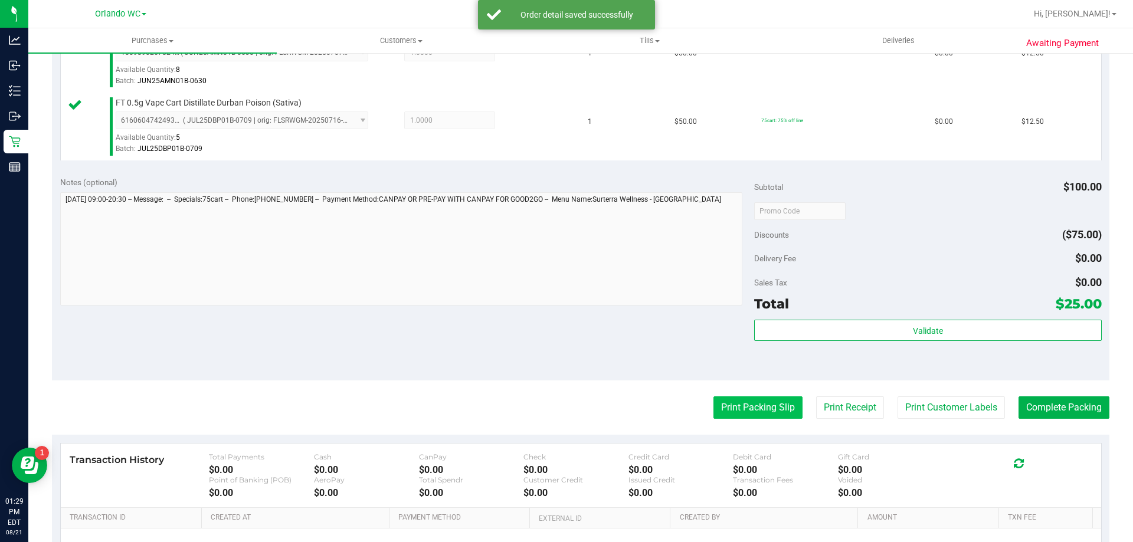
click at [761, 418] on button "Print Packing Slip" at bounding box center [757, 408] width 89 height 22
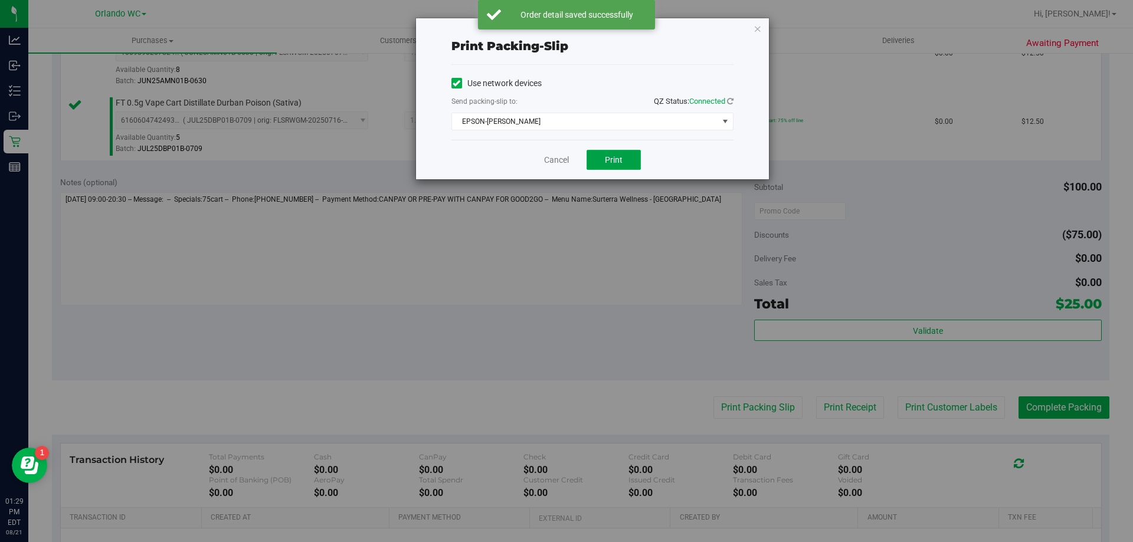
click at [627, 168] on button "Print" at bounding box center [613, 160] width 54 height 20
click at [558, 165] on link "Cancel" at bounding box center [556, 160] width 25 height 12
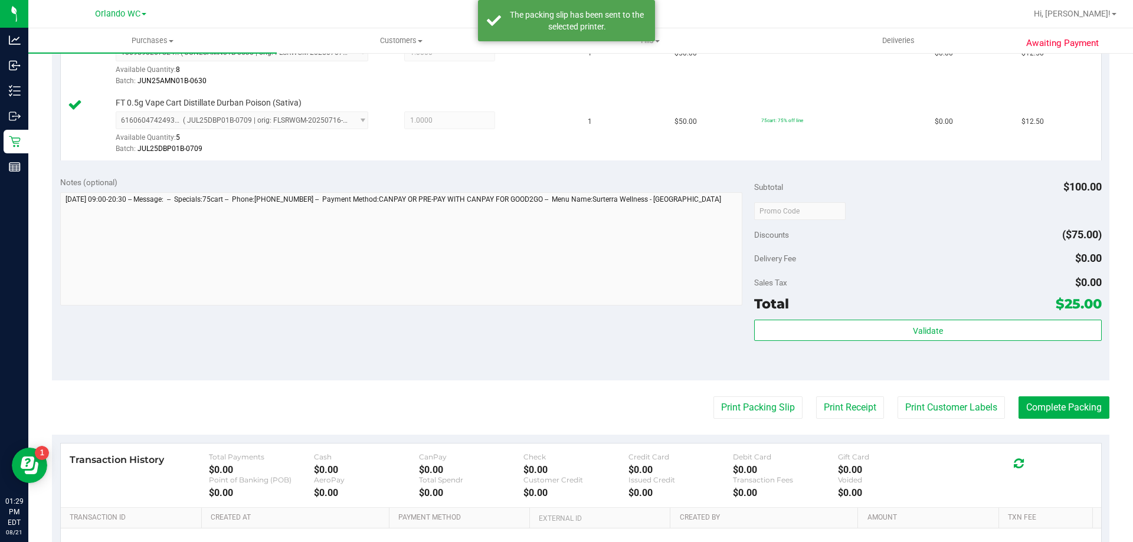
click at [1076, 432] on purchase-details "Back Edit Purchase Cancel Purchase View Profile # 11823120 BioTrack ID: - Submi…" at bounding box center [580, 183] width 1057 height 946
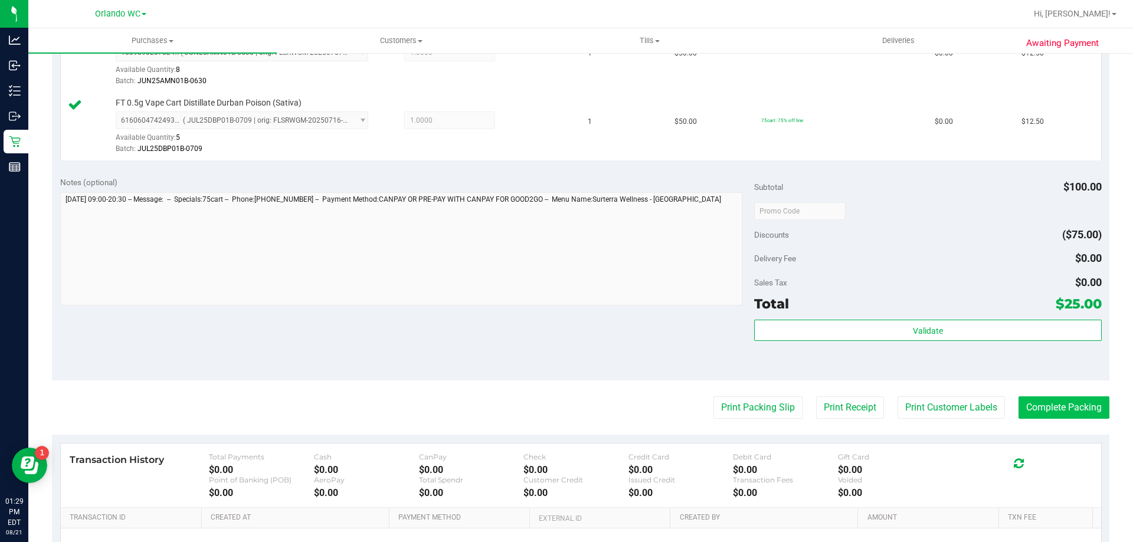
click at [1086, 406] on button "Complete Packing" at bounding box center [1063, 408] width 91 height 22
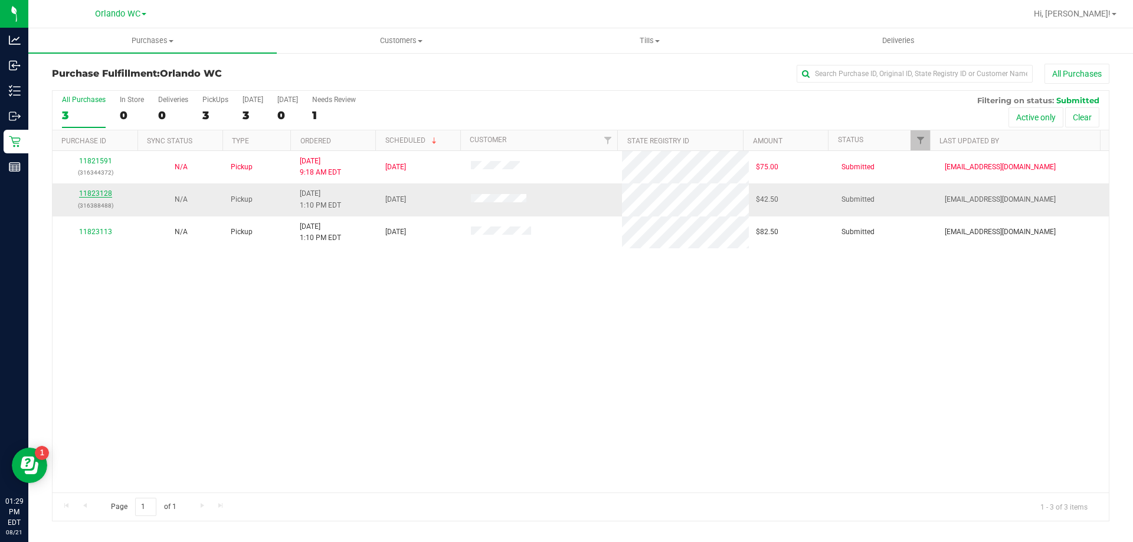
click at [106, 191] on link "11823128" at bounding box center [95, 193] width 33 height 8
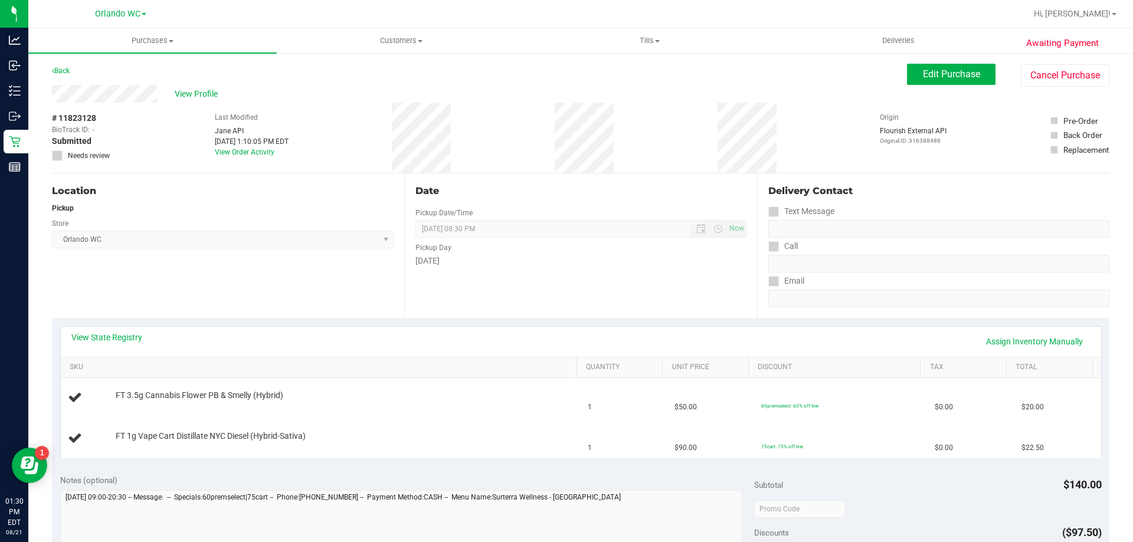
click at [93, 327] on div "View State Registry Assign Inventory Manually" at bounding box center [581, 342] width 1040 height 30
click at [93, 331] on div "View State Registry Assign Inventory Manually" at bounding box center [581, 342] width 1040 height 30
click at [93, 338] on link "View State Registry" at bounding box center [106, 338] width 71 height 12
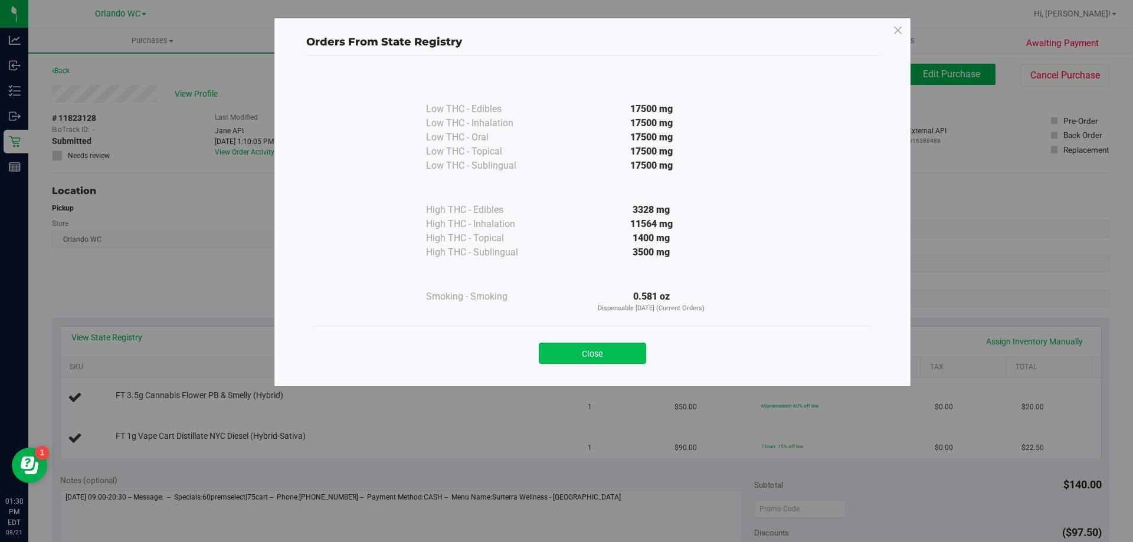
click at [601, 350] on button "Close" at bounding box center [592, 353] width 107 height 21
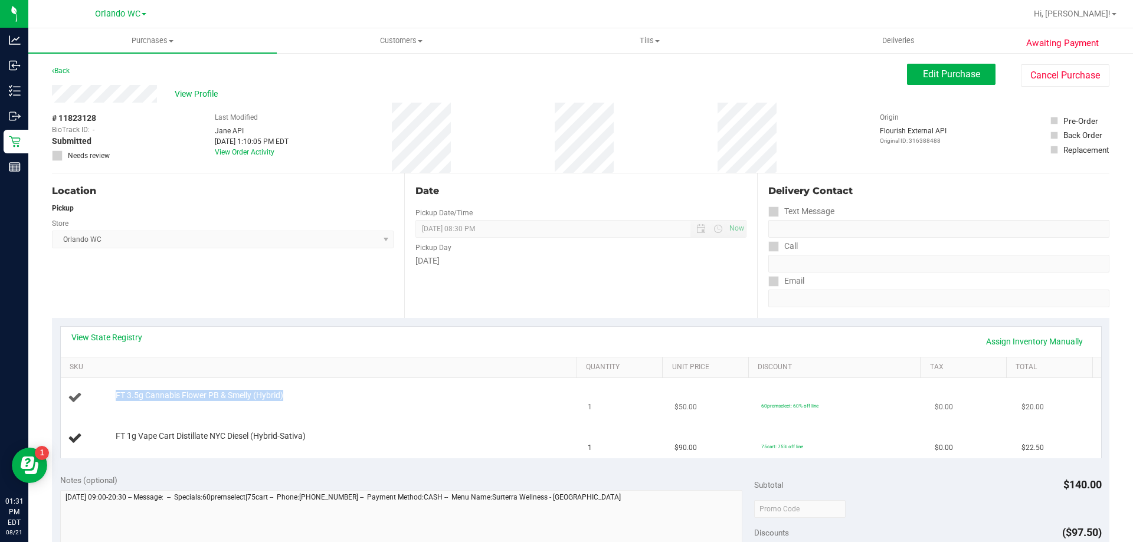
drag, startPoint x: 296, startPoint y: 399, endPoint x: 105, endPoint y: 398, distance: 191.2
click at [105, 398] on div "FT 3.5g Cannabis Flower PB & Smelly (Hybrid)" at bounding box center [321, 398] width 506 height 16
copy div "FT 3.5g Cannabis Flower PB & Smelly (Hybrid)"
click at [273, 222] on div "Store" at bounding box center [223, 222] width 342 height 17
click at [58, 73] on link "Back" at bounding box center [61, 71] width 18 height 8
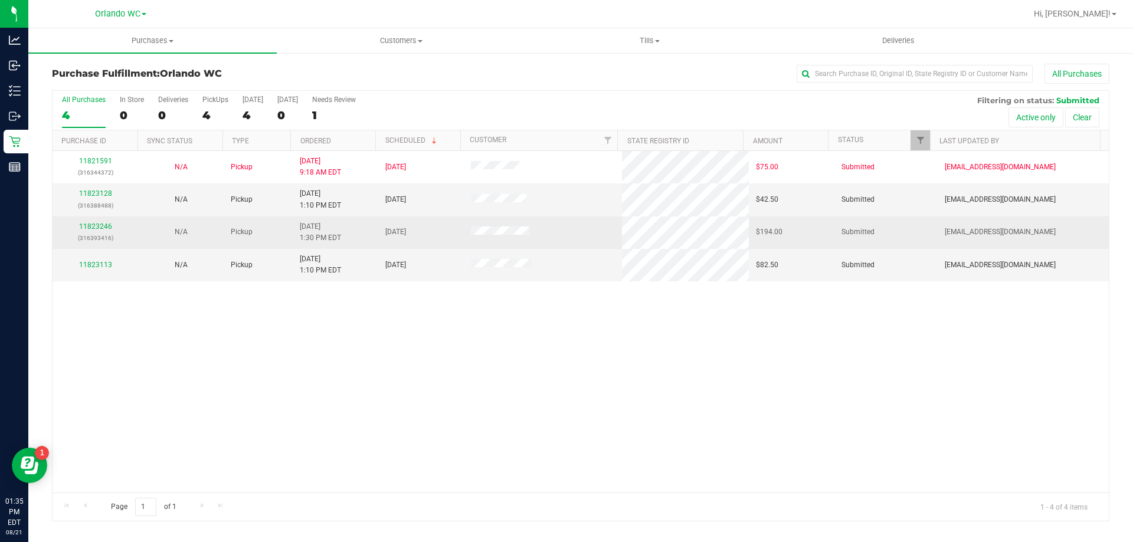
click at [509, 238] on span at bounding box center [500, 233] width 58 height 12
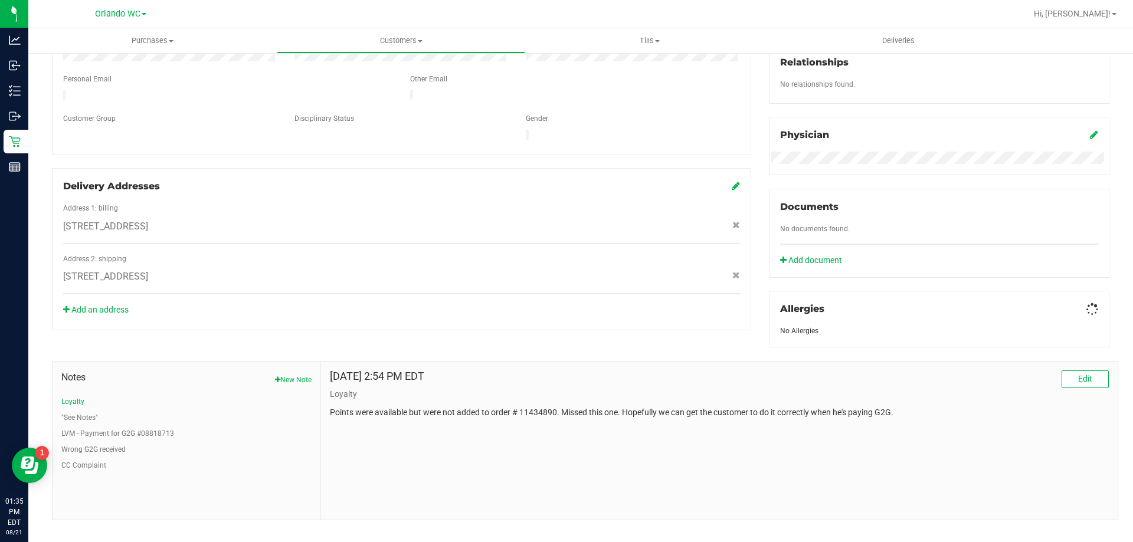
scroll to position [299, 0]
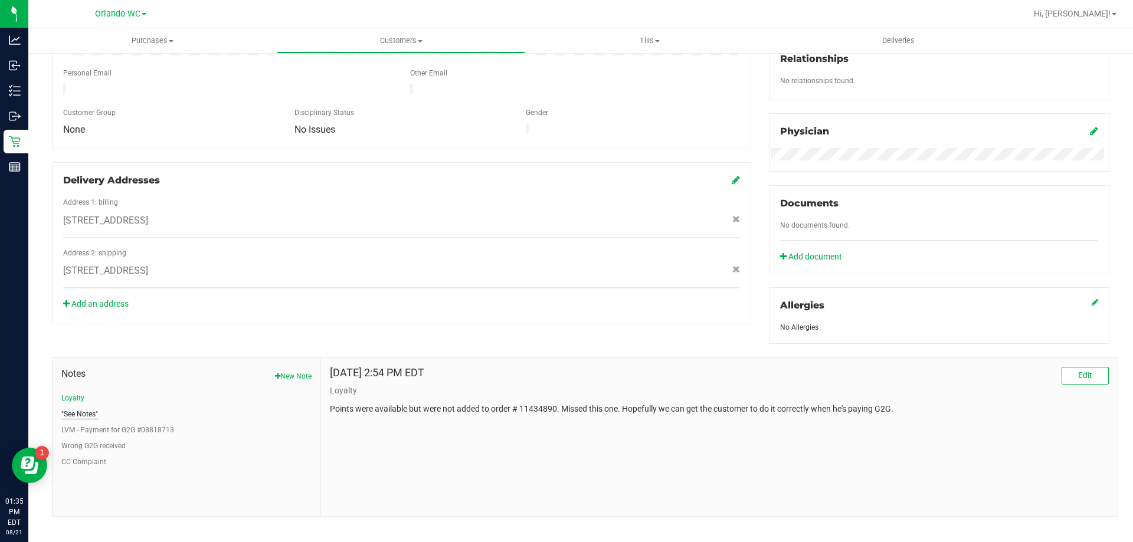
click at [83, 414] on button ""See Notes"" at bounding box center [79, 414] width 37 height 11
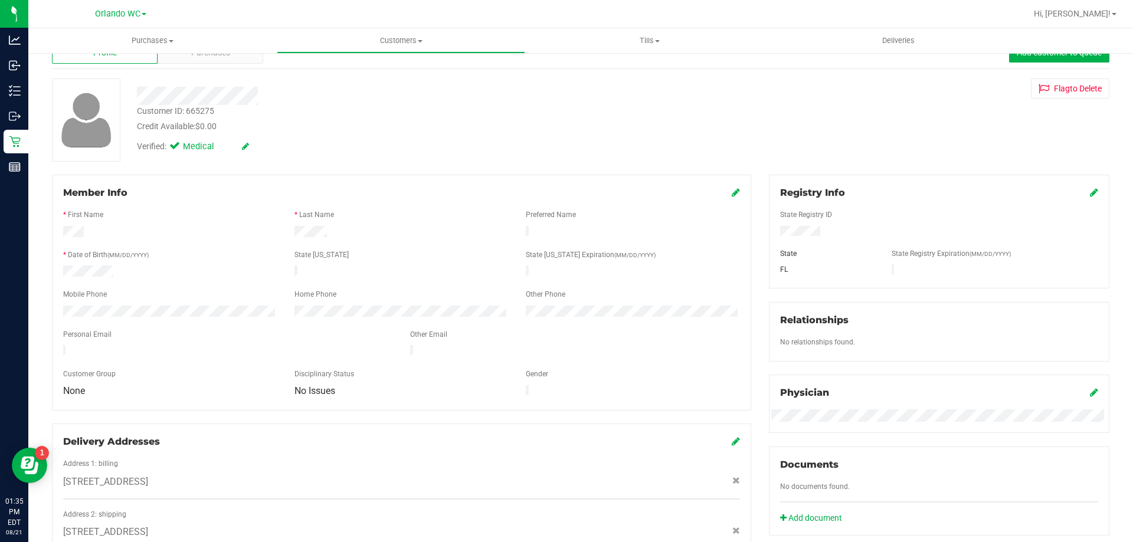
scroll to position [0, 0]
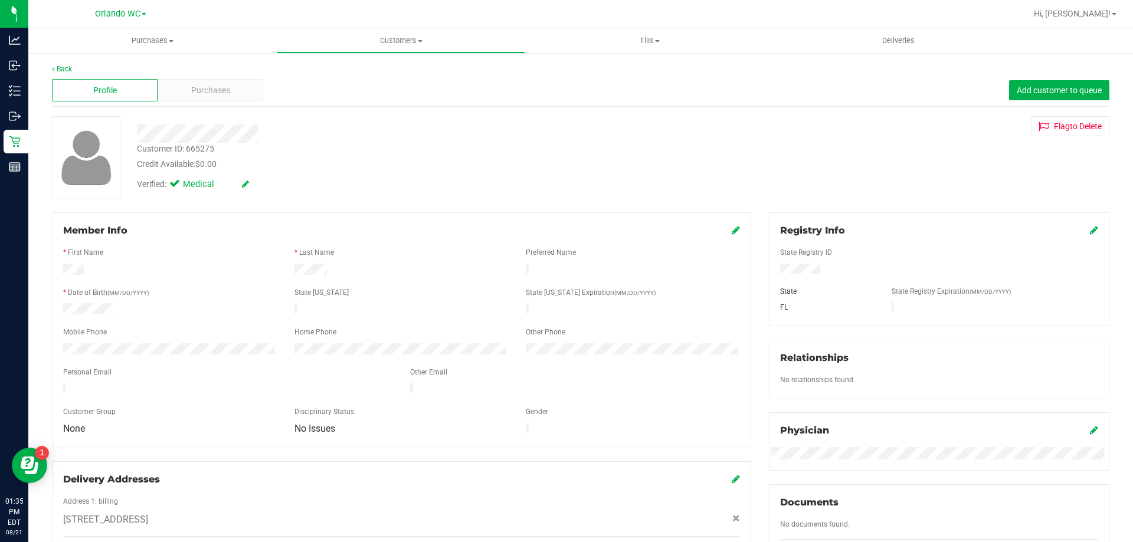
click at [187, 72] on div "Back" at bounding box center [580, 69] width 1057 height 11
click at [186, 76] on div "Profile Purchases Add customer to queue" at bounding box center [580, 90] width 1057 height 32
click at [185, 86] on div "Purchases" at bounding box center [211, 90] width 106 height 22
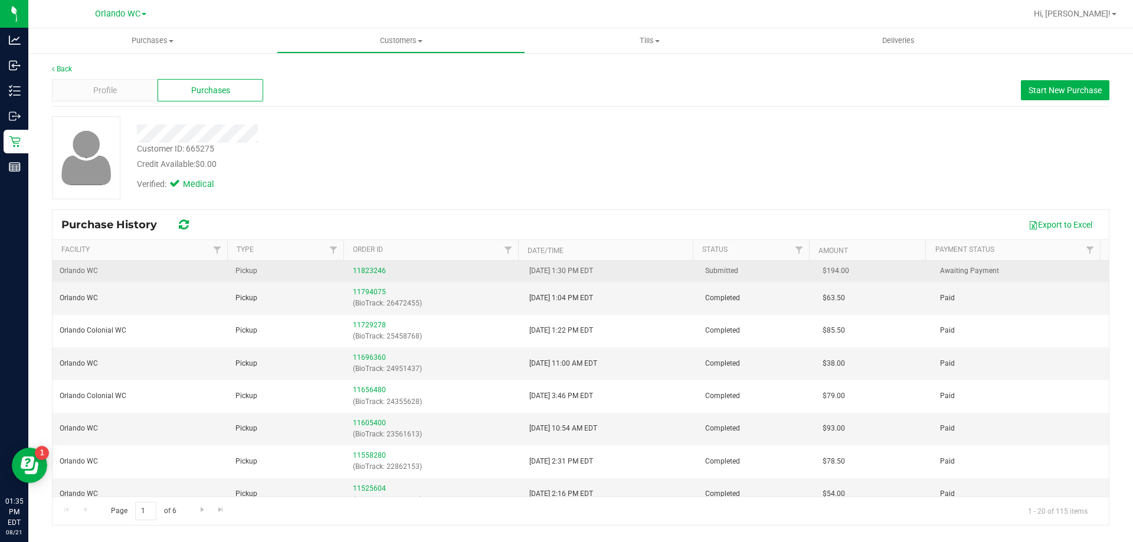
click at [348, 273] on td "11823246" at bounding box center [434, 271] width 176 height 21
click at [365, 269] on link "11823246" at bounding box center [369, 271] width 33 height 8
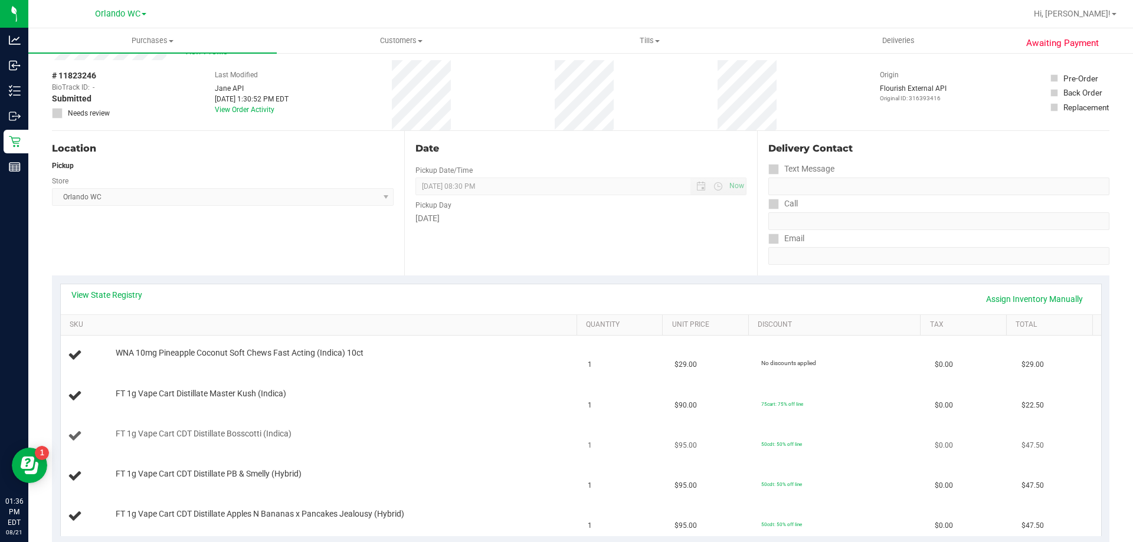
scroll to position [177, 0]
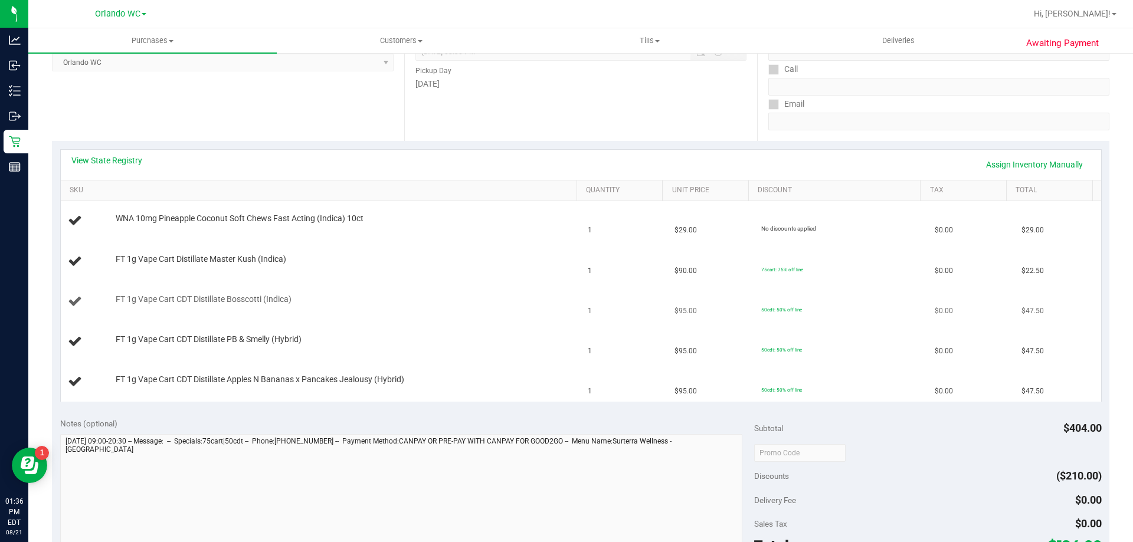
click at [464, 290] on td "FT 1g Vape Cart CDT Distillate Bosscotti (Indica)" at bounding box center [321, 302] width 520 height 40
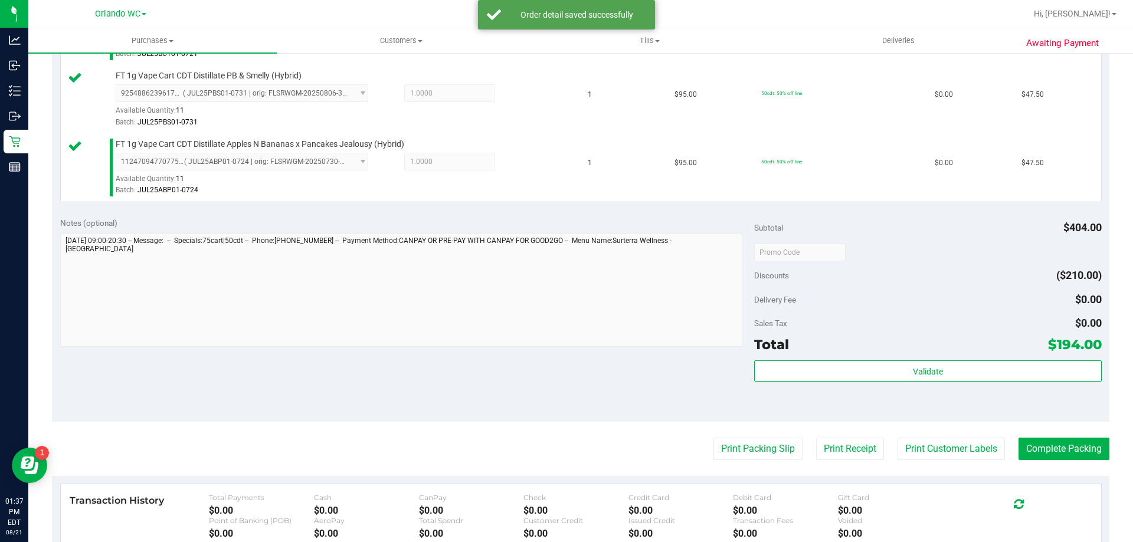
scroll to position [531, 0]
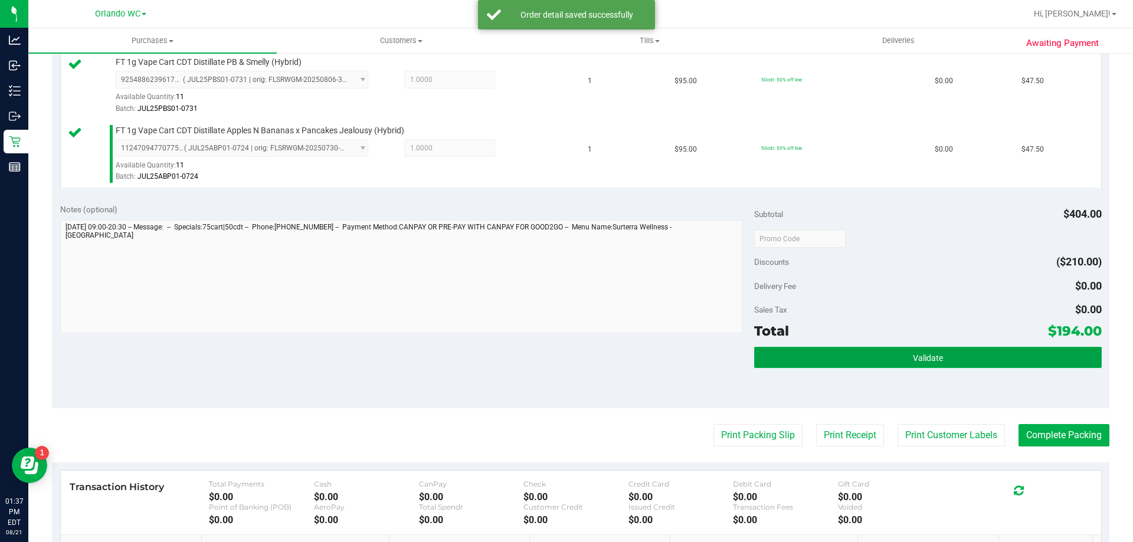
click at [1003, 359] on button "Validate" at bounding box center [927, 357] width 347 height 21
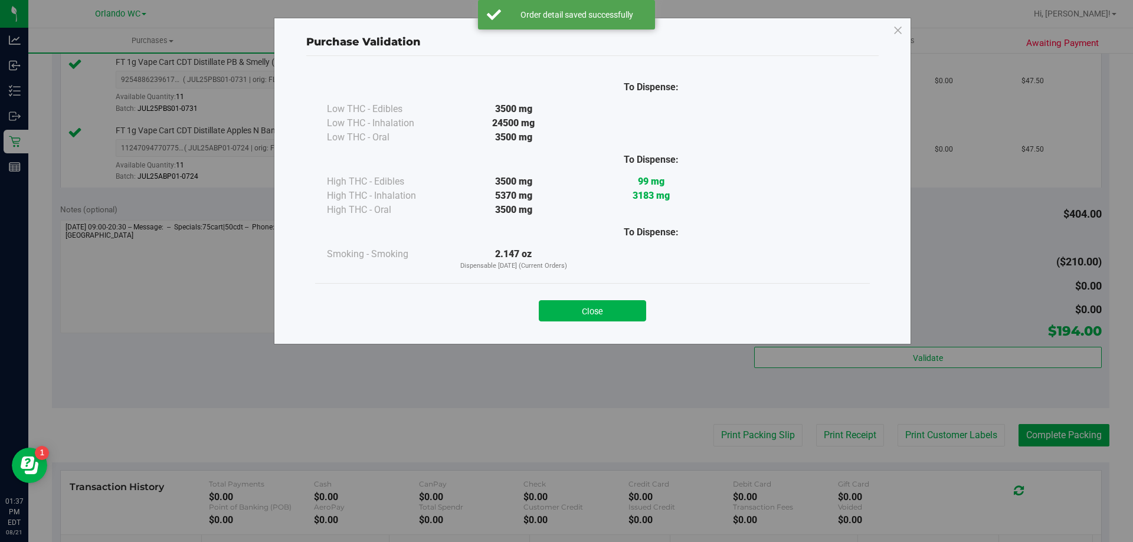
click at [615, 322] on div "Close" at bounding box center [592, 307] width 555 height 48
click at [614, 317] on button "Close" at bounding box center [592, 310] width 107 height 21
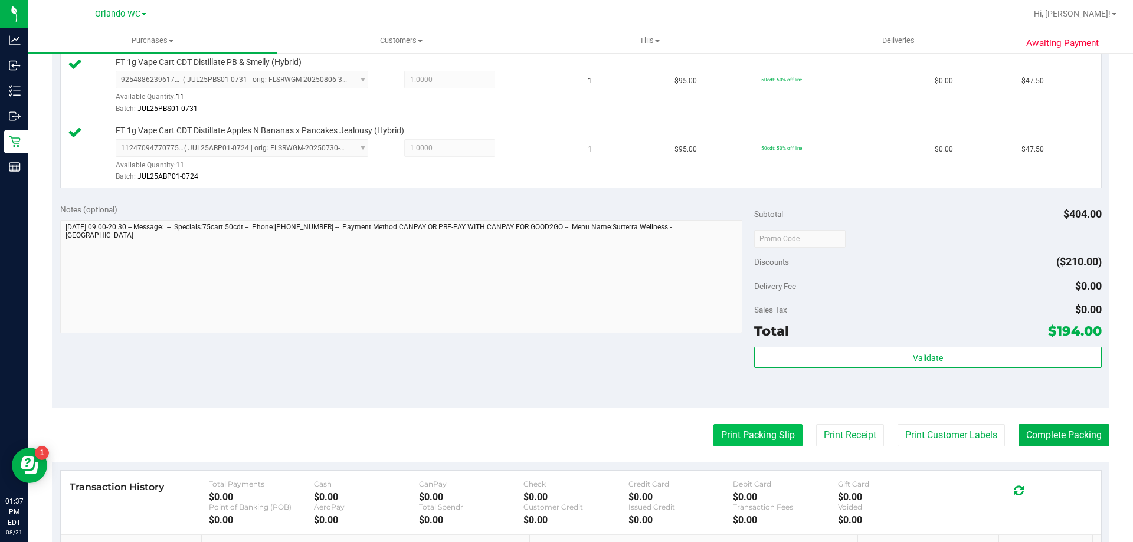
click at [744, 438] on button "Print Packing Slip" at bounding box center [757, 435] width 89 height 22
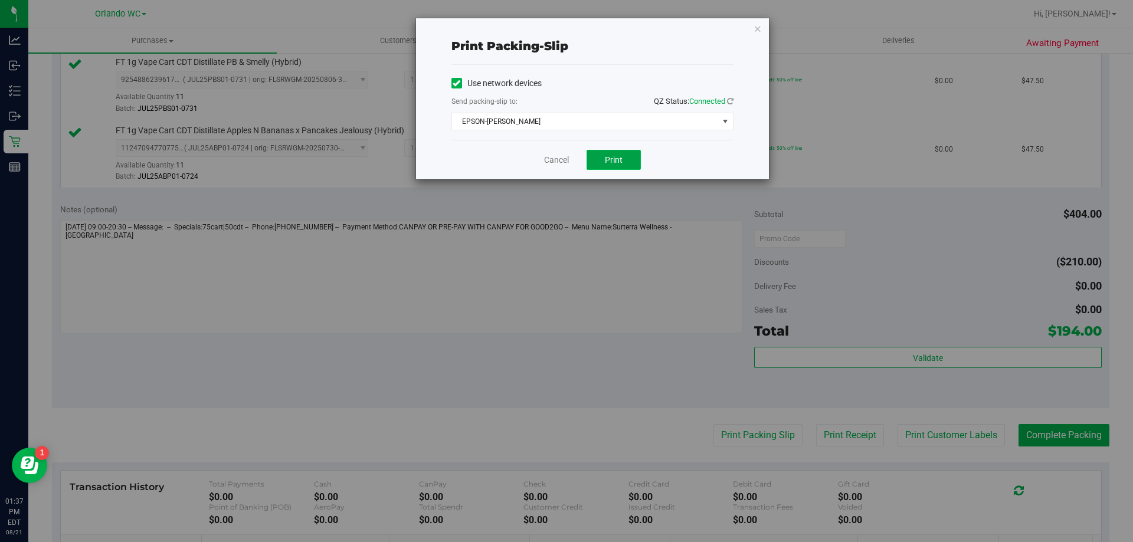
click at [618, 155] on span "Print" at bounding box center [614, 159] width 18 height 9
click at [559, 156] on link "Cancel" at bounding box center [556, 160] width 25 height 12
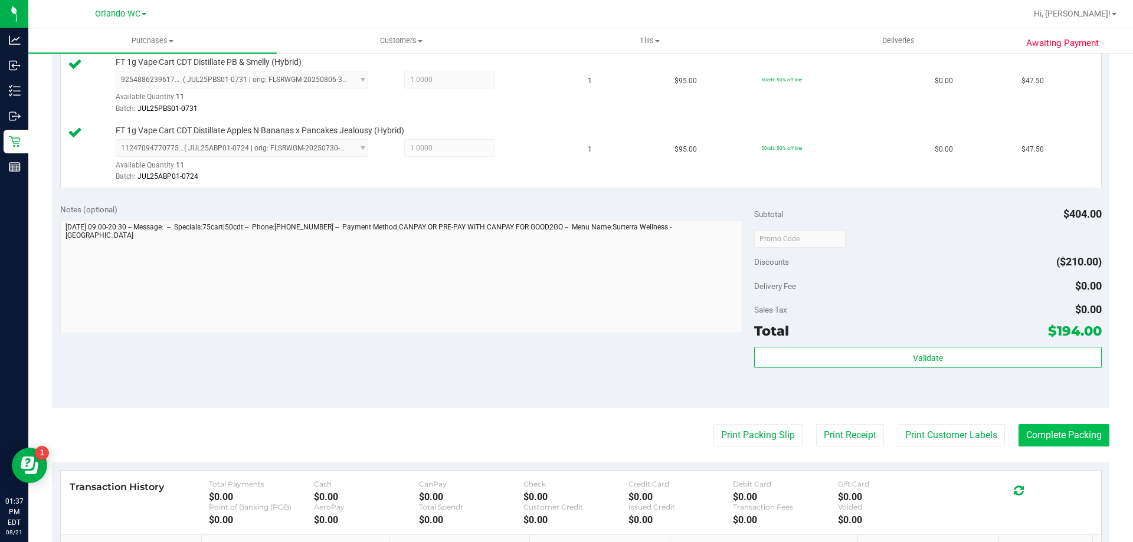
click at [1077, 428] on button "Complete Packing" at bounding box center [1063, 435] width 91 height 22
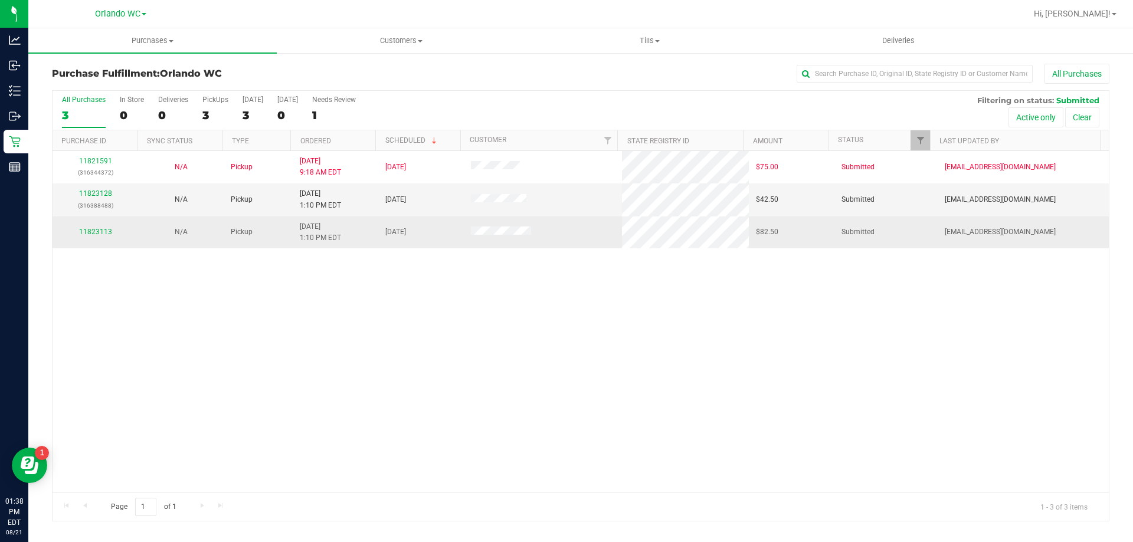
click at [83, 225] on td "11823113" at bounding box center [96, 233] width 86 height 32
click at [84, 228] on link "11823113" at bounding box center [95, 232] width 33 height 8
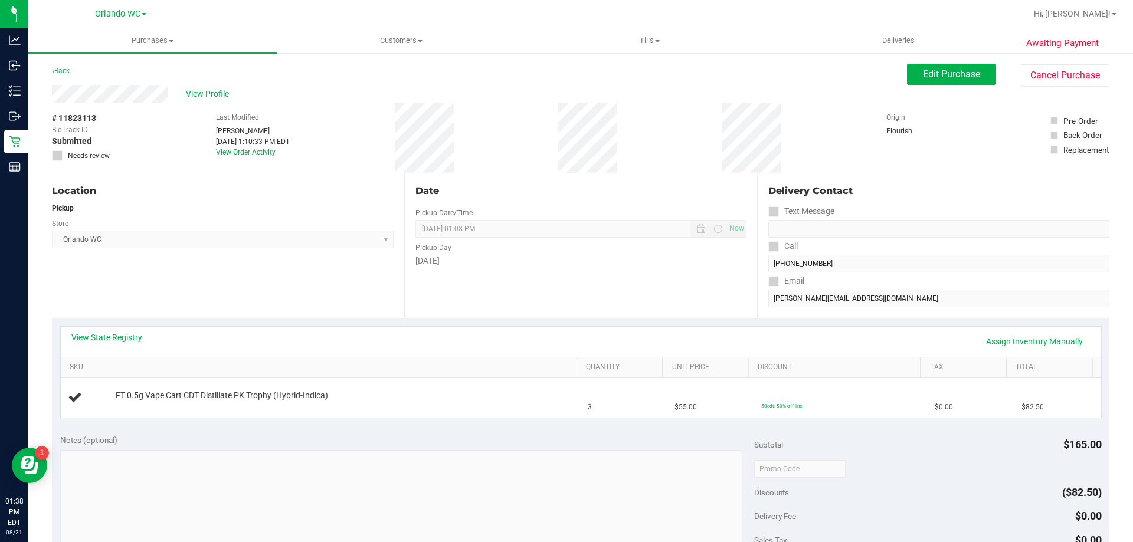
click at [90, 334] on link "View State Registry" at bounding box center [106, 338] width 71 height 12
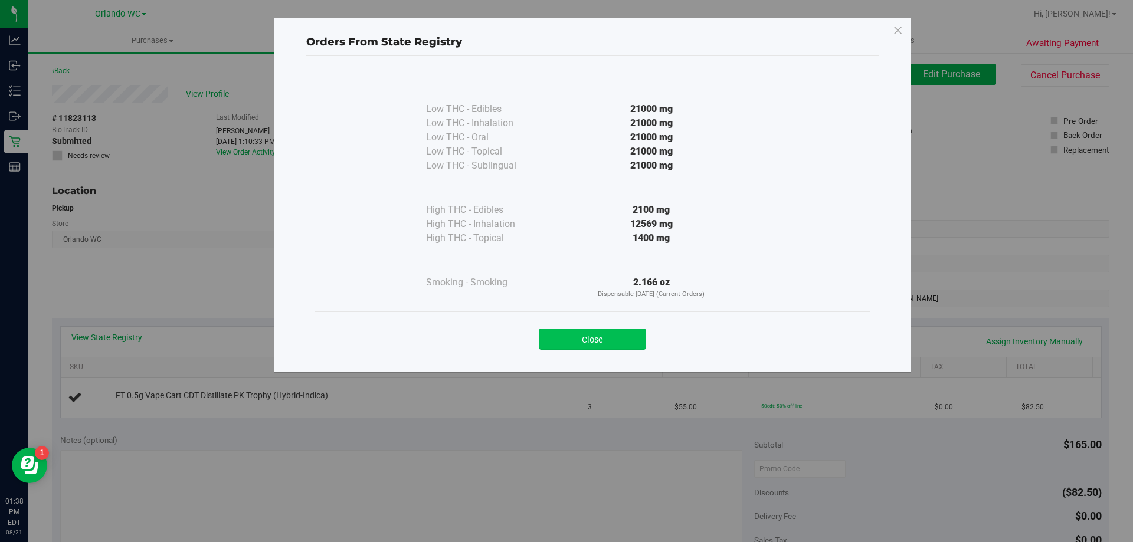
click at [556, 332] on button "Close" at bounding box center [592, 339] width 107 height 21
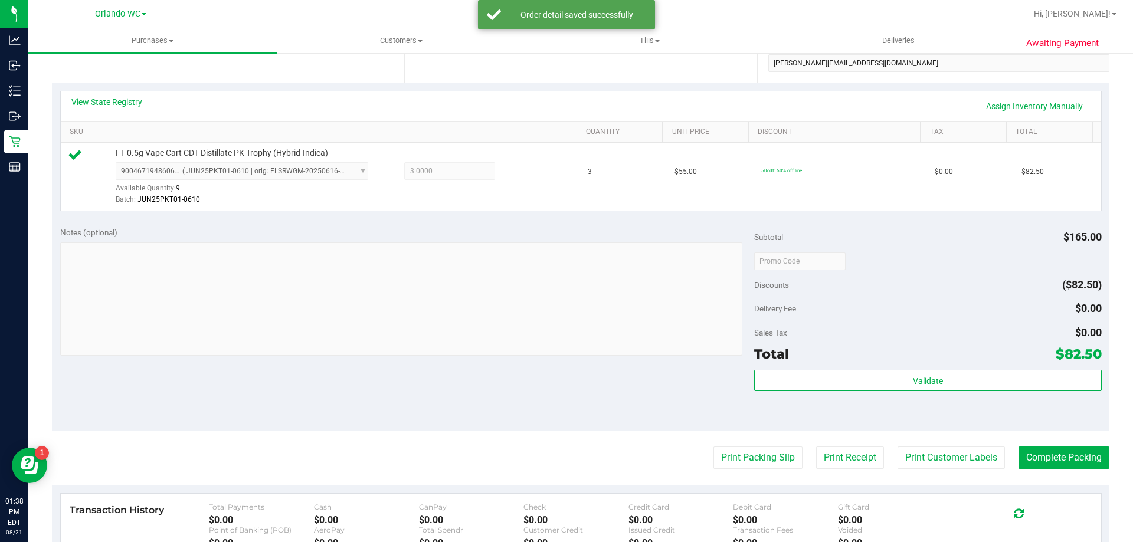
scroll to position [236, 0]
click at [900, 368] on div "Subtotal $165.00 Discounts ($82.50) Delivery Fee $0.00 Sales Tax $0.00 Total $8…" at bounding box center [927, 324] width 347 height 196
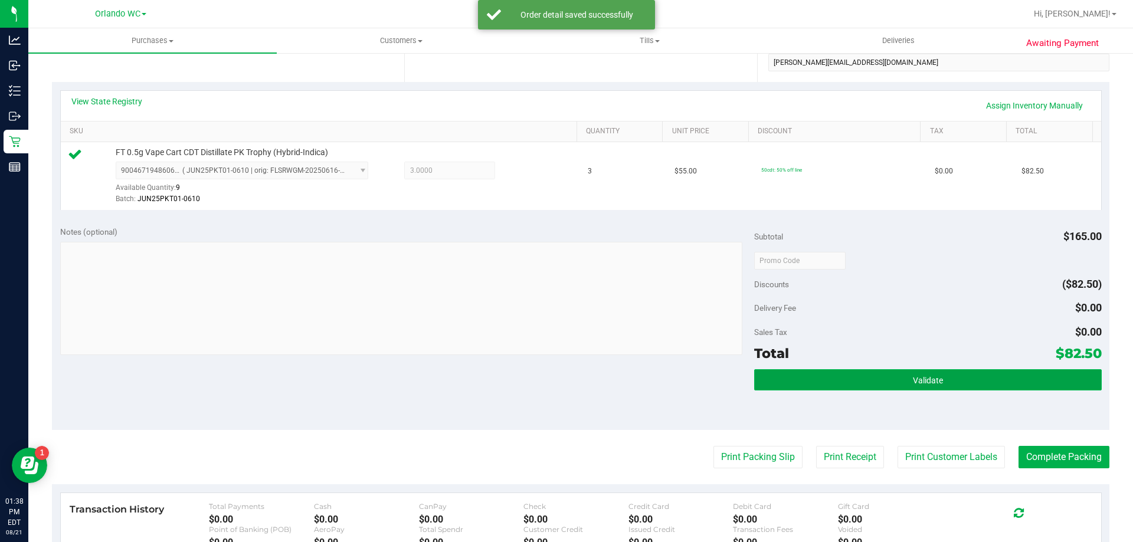
click at [897, 372] on button "Validate" at bounding box center [927, 379] width 347 height 21
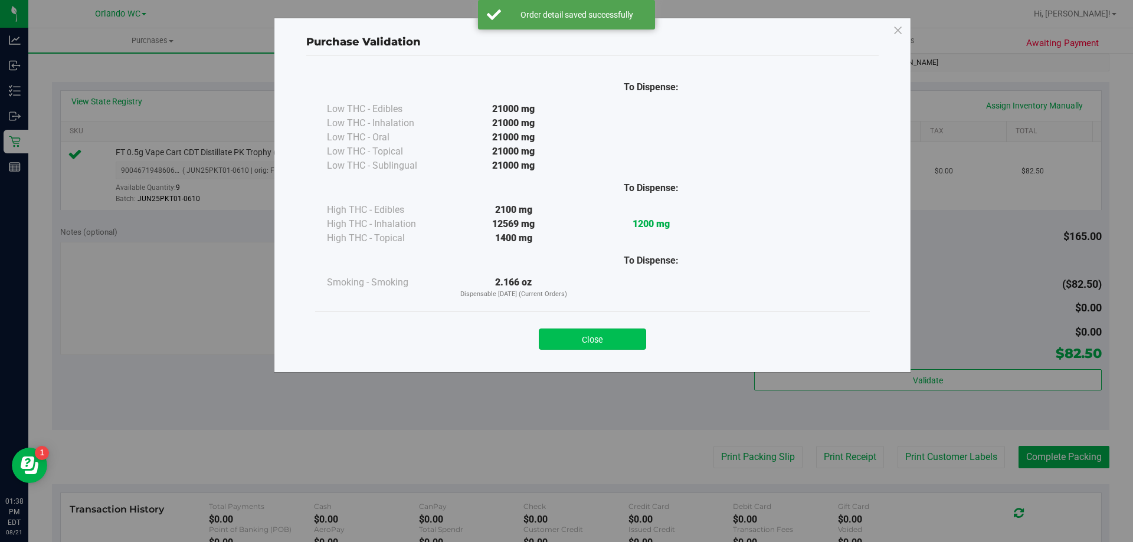
click at [592, 335] on button "Close" at bounding box center [592, 339] width 107 height 21
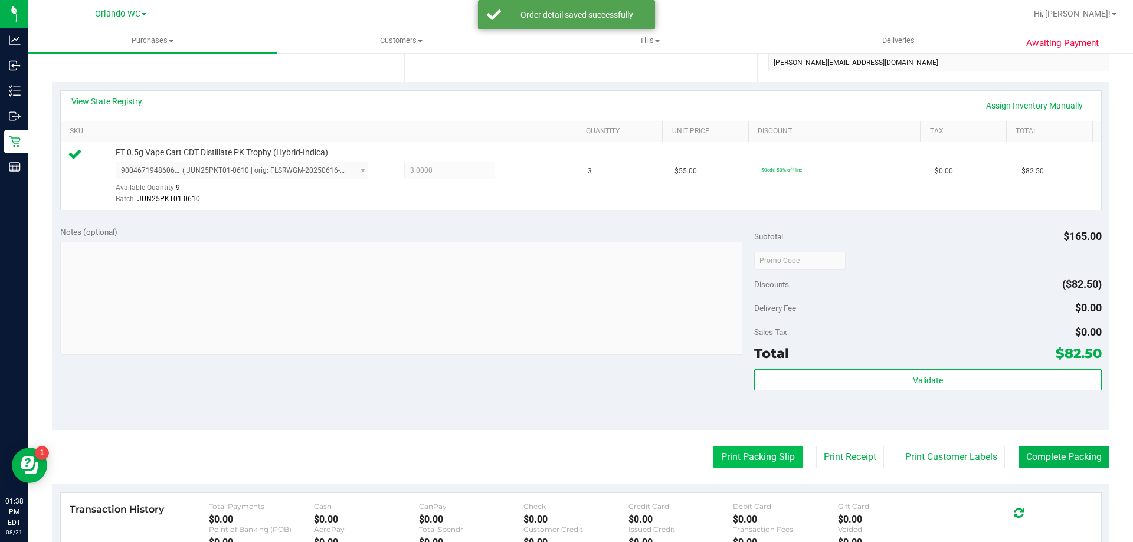
click at [721, 447] on button "Print Packing Slip" at bounding box center [757, 457] width 89 height 22
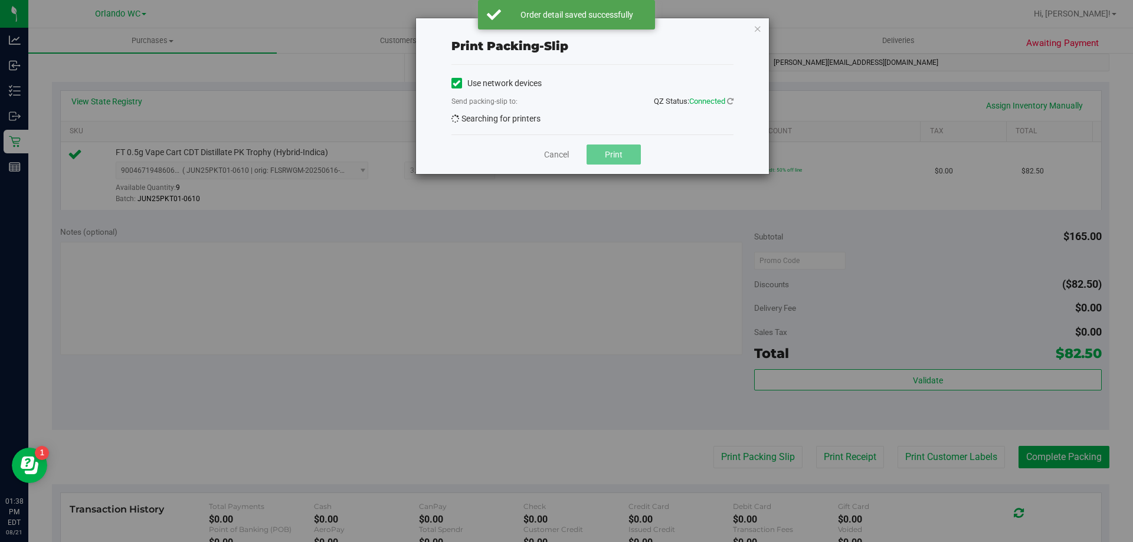
click at [721, 459] on div "Print packing-slip Use network devices Send packing-slip to: QZ Status: Connect…" at bounding box center [571, 271] width 1142 height 542
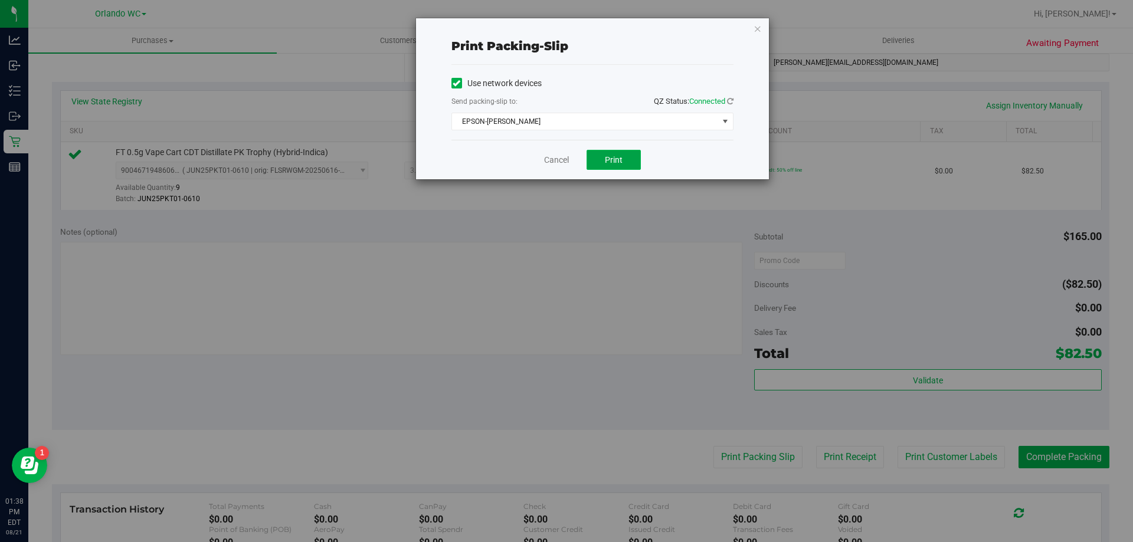
click at [624, 158] on button "Print" at bounding box center [613, 160] width 54 height 20
click at [546, 159] on link "Cancel" at bounding box center [556, 160] width 25 height 12
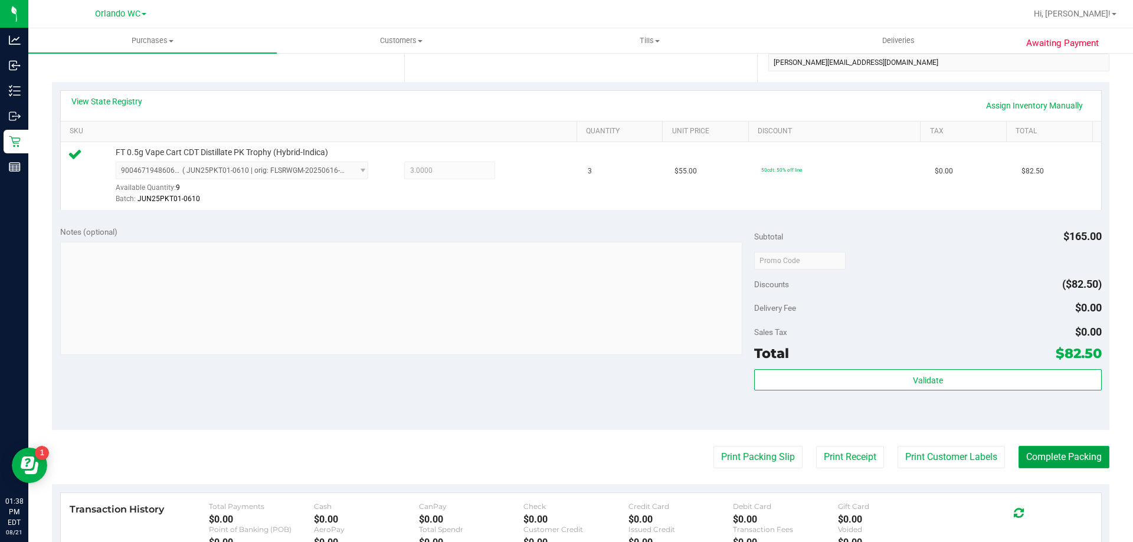
click at [1069, 466] on button "Complete Packing" at bounding box center [1063, 457] width 91 height 22
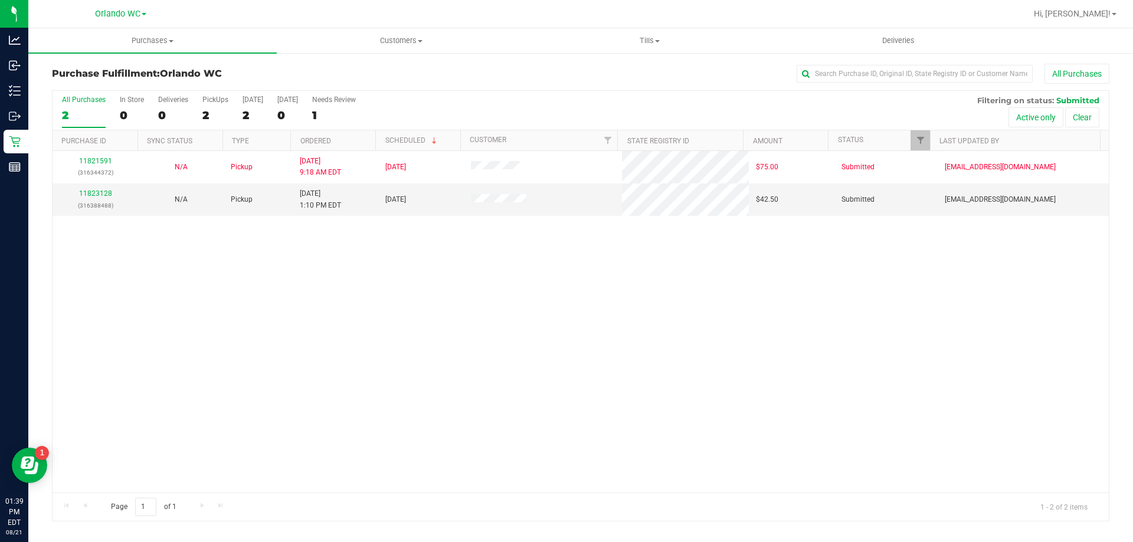
click at [390, 385] on div "11821591 (316344372) N/A Pickup [DATE] 9:18 AM EDT 8/21/2025 $75.00 Submitted […" at bounding box center [581, 322] width 1056 height 342
click at [96, 198] on link "11823407" at bounding box center [95, 199] width 33 height 8
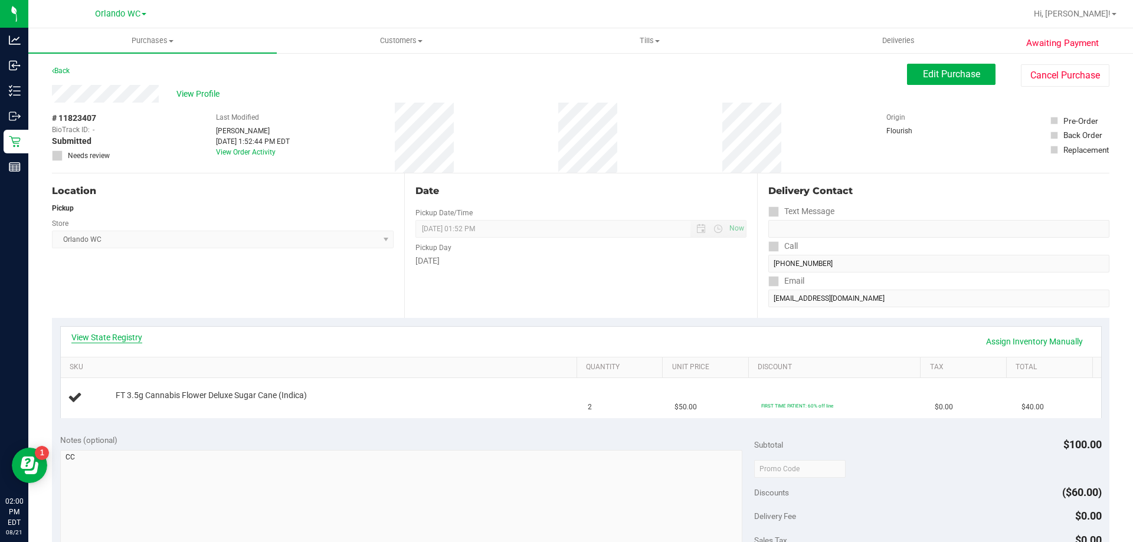
click at [113, 340] on link "View State Registry" at bounding box center [106, 338] width 71 height 12
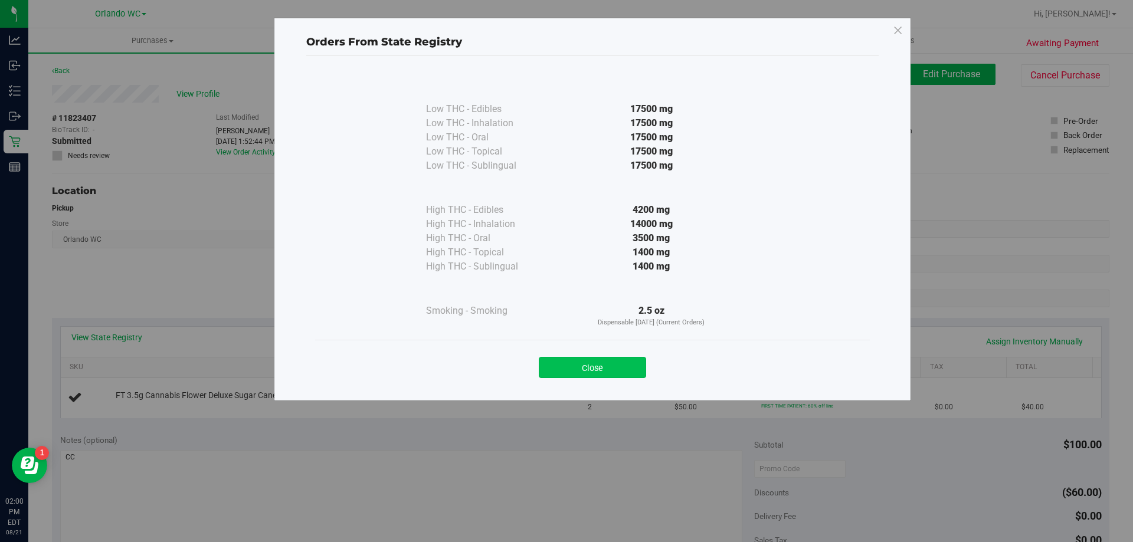
click at [631, 361] on button "Close" at bounding box center [592, 367] width 107 height 21
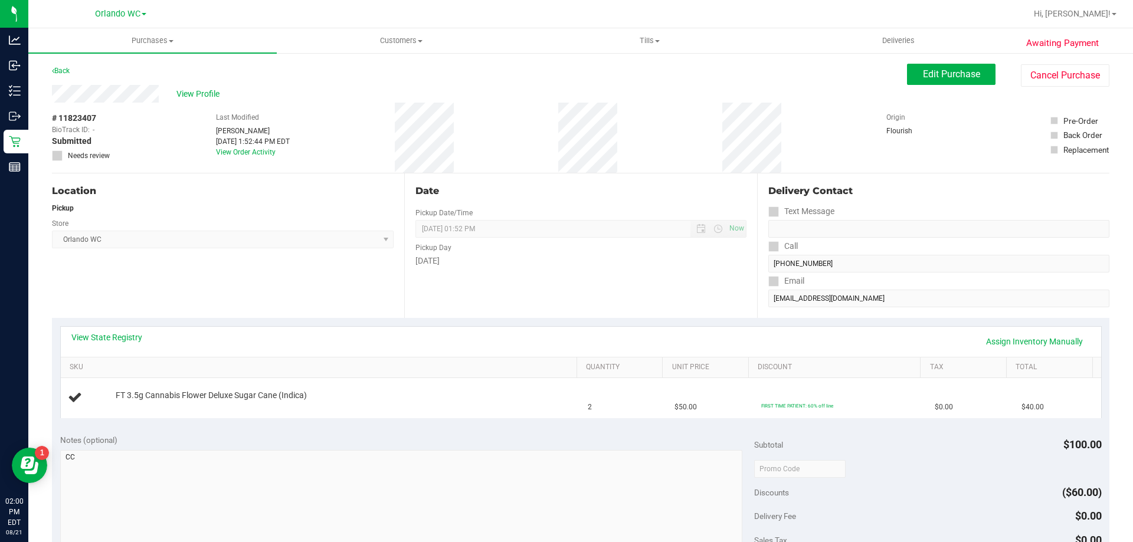
click at [509, 272] on div "Date Pickup Date/Time [DATE] Now [DATE] 01:52 PM Now Pickup Day [DATE]" at bounding box center [580, 245] width 352 height 145
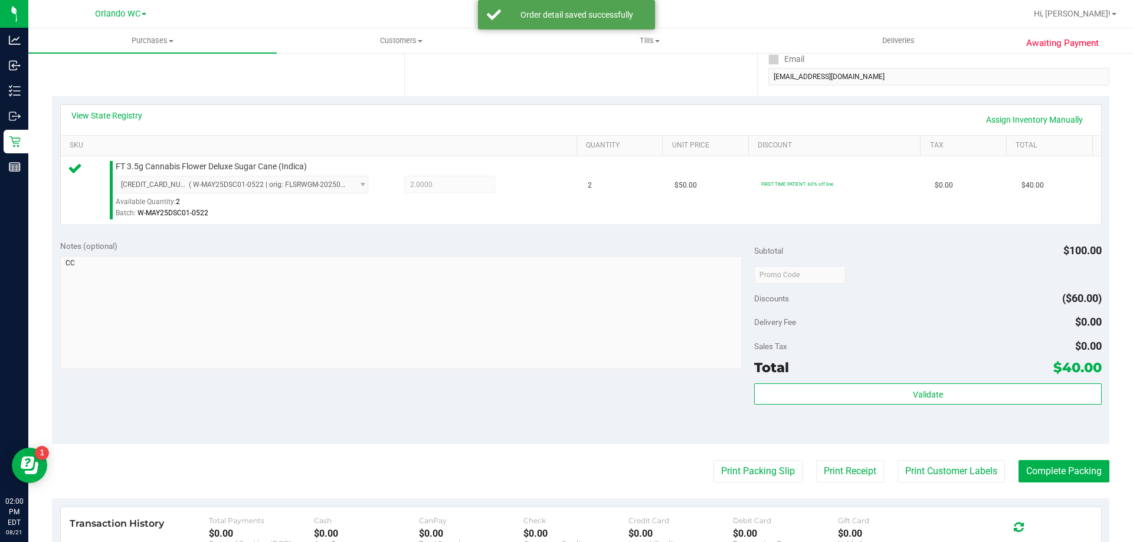
scroll to position [236, 0]
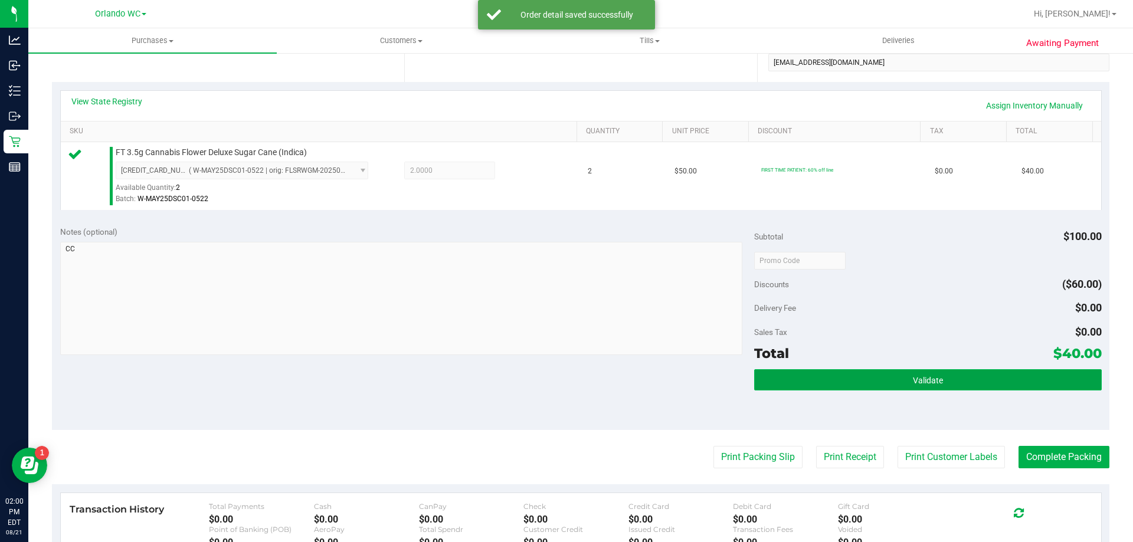
click at [889, 373] on button "Validate" at bounding box center [927, 379] width 347 height 21
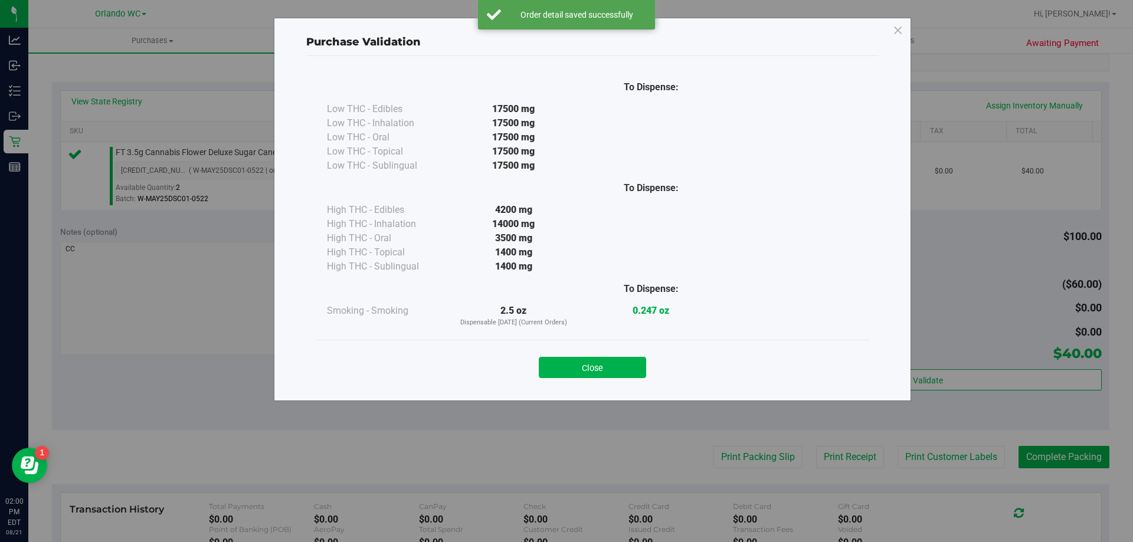
click at [583, 383] on div "Close" at bounding box center [592, 364] width 555 height 48
click at [604, 353] on div "Close" at bounding box center [592, 364] width 537 height 30
click at [608, 368] on button "Close" at bounding box center [592, 367] width 107 height 21
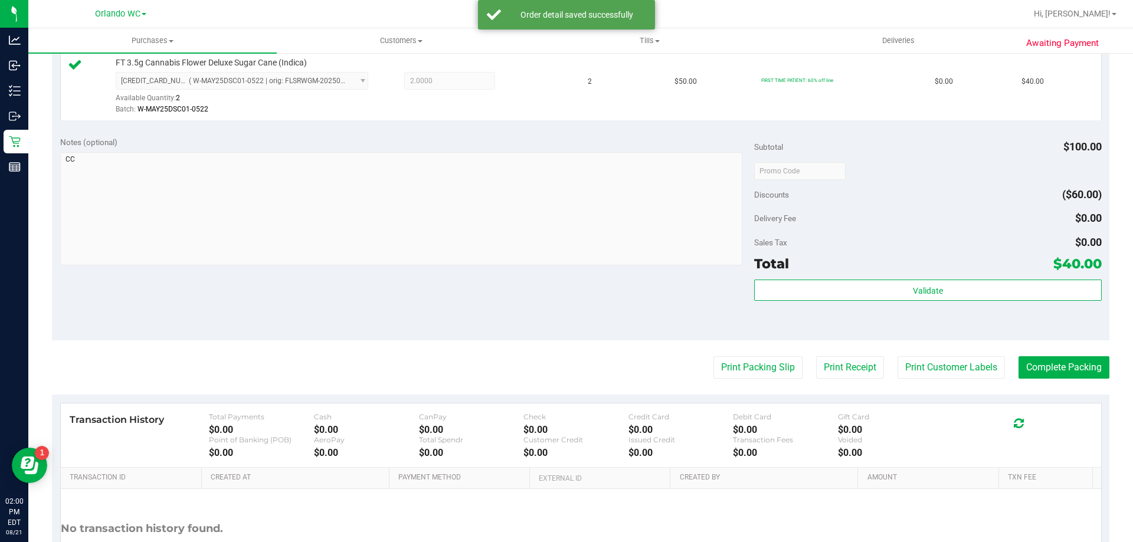
scroll to position [422, 0]
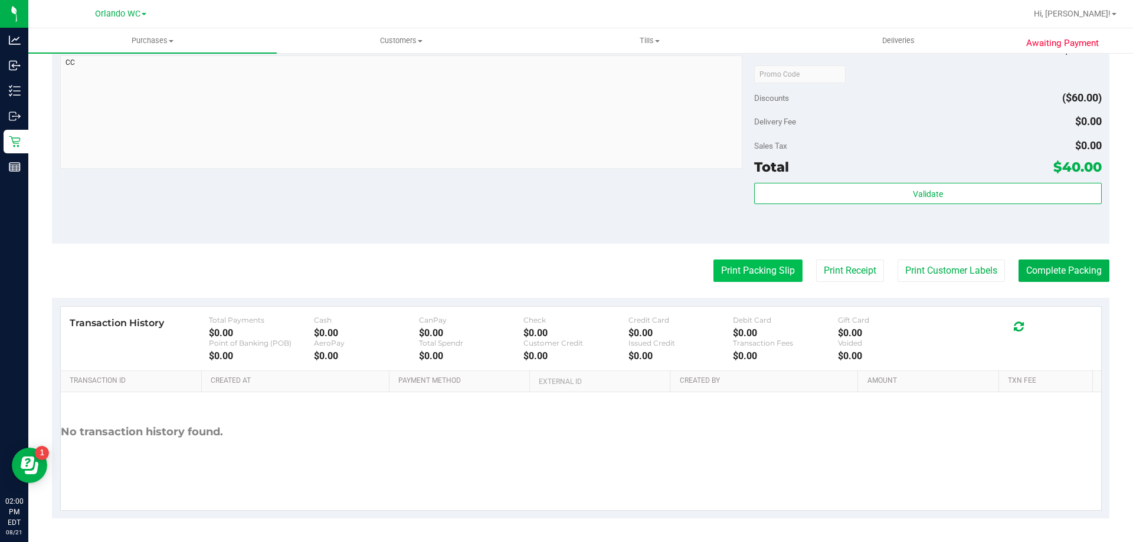
click at [755, 270] on button "Print Packing Slip" at bounding box center [757, 271] width 89 height 22
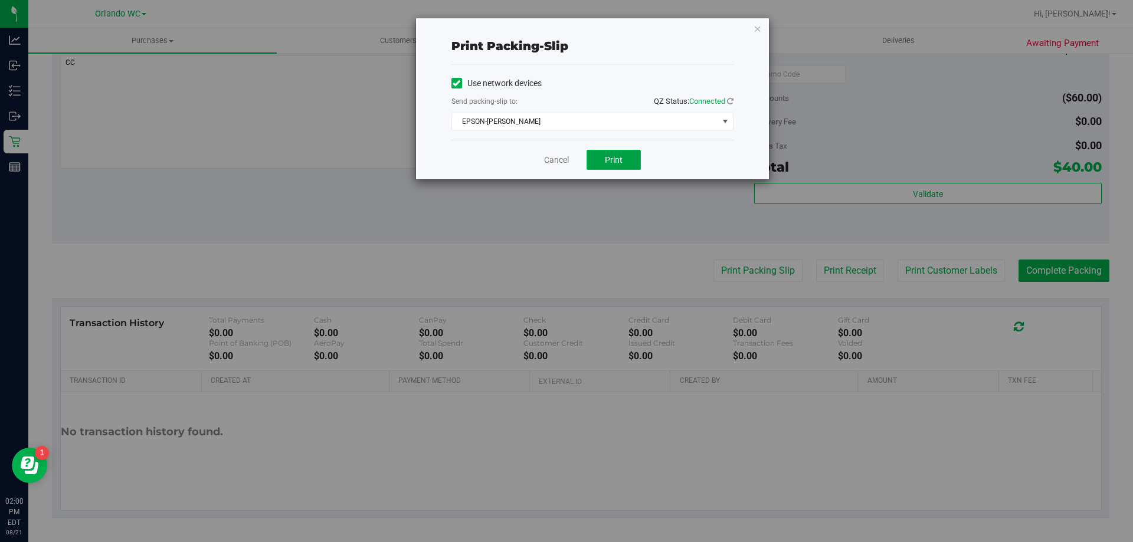
click at [640, 160] on button "Print" at bounding box center [613, 160] width 54 height 20
click at [552, 162] on link "Cancel" at bounding box center [556, 160] width 25 height 12
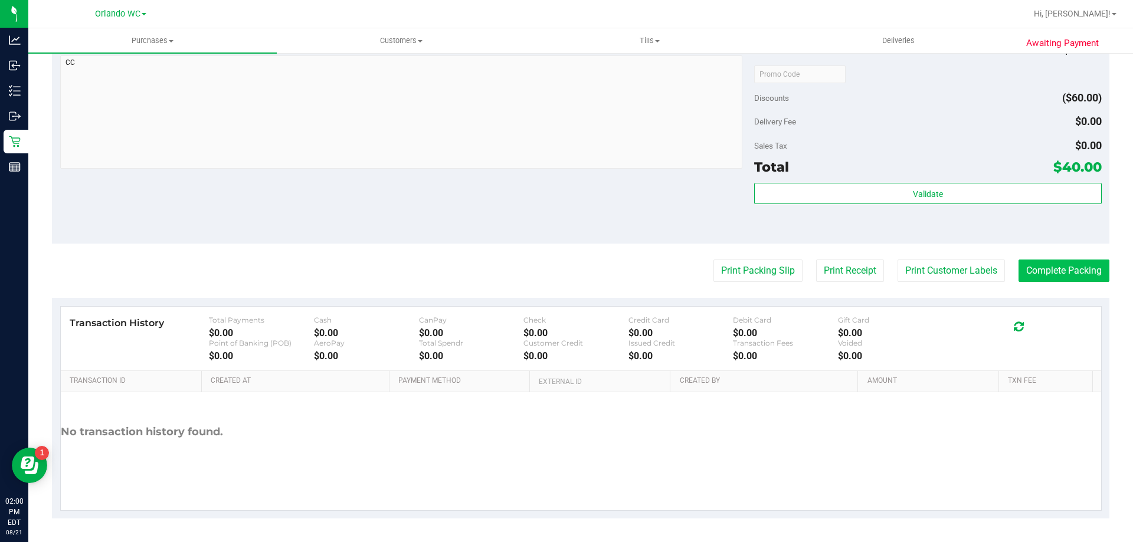
click at [1085, 263] on button "Complete Packing" at bounding box center [1063, 271] width 91 height 22
